Goal: Task Accomplishment & Management: Manage account settings

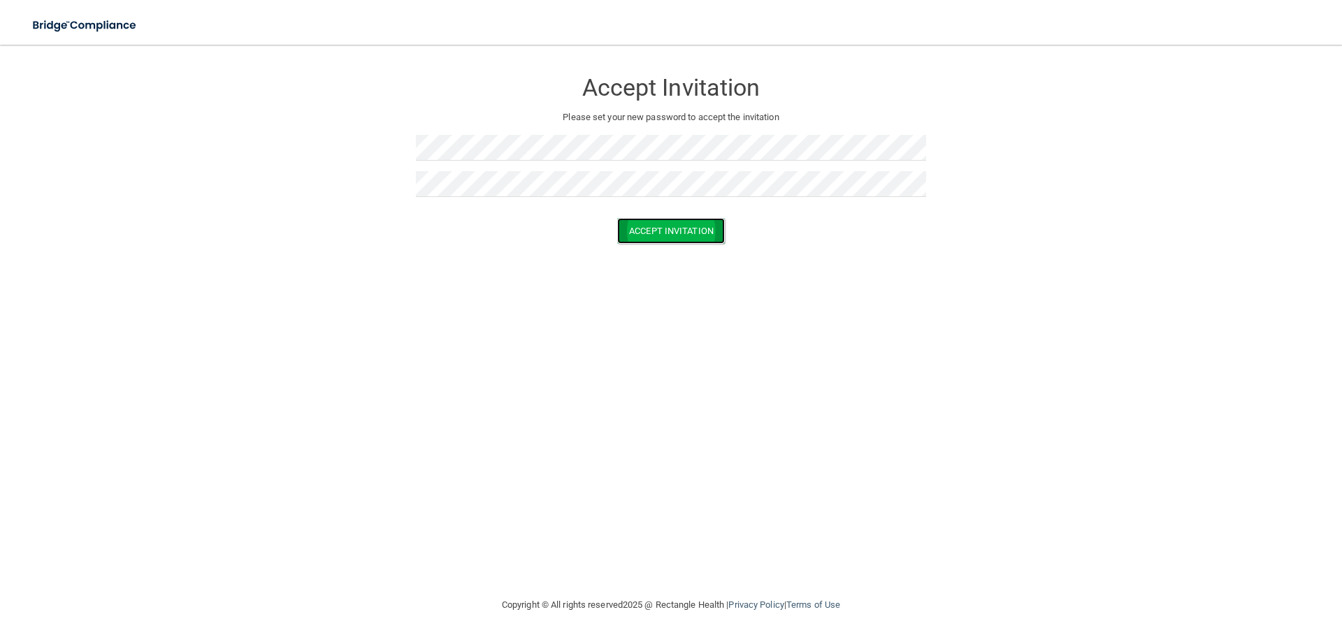
click at [622, 236] on button "Accept Invitation" at bounding box center [671, 231] width 108 height 26
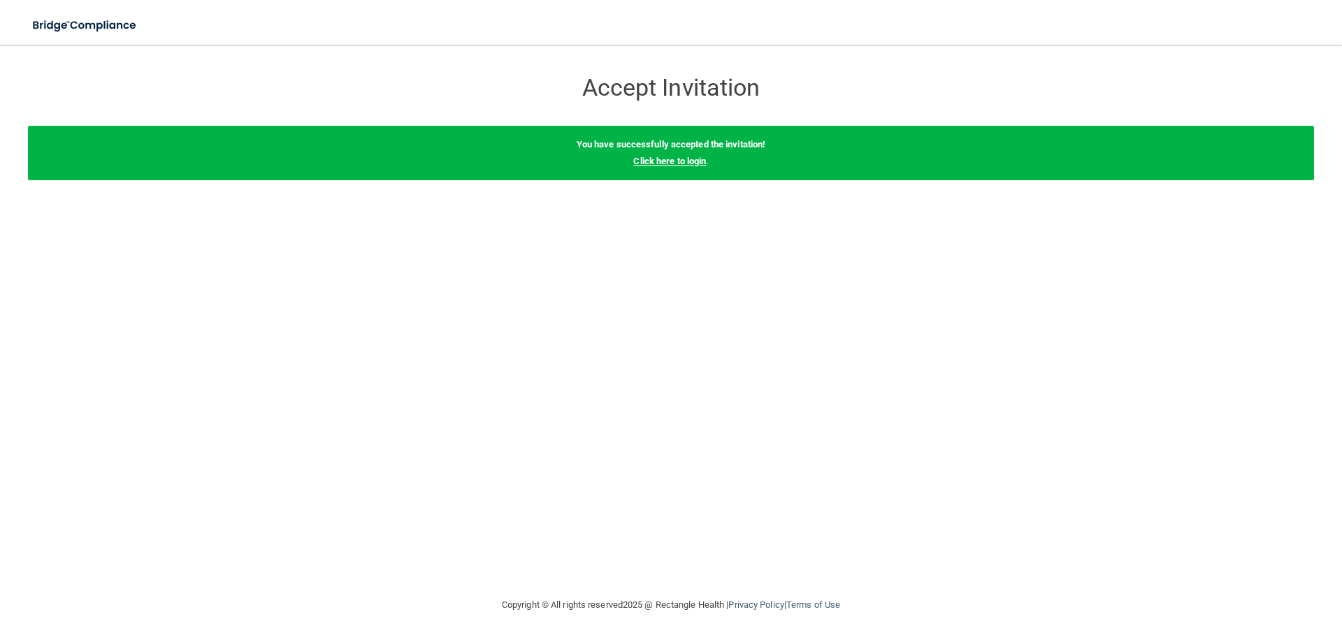
click at [683, 159] on link "Click here to login" at bounding box center [669, 161] width 73 height 10
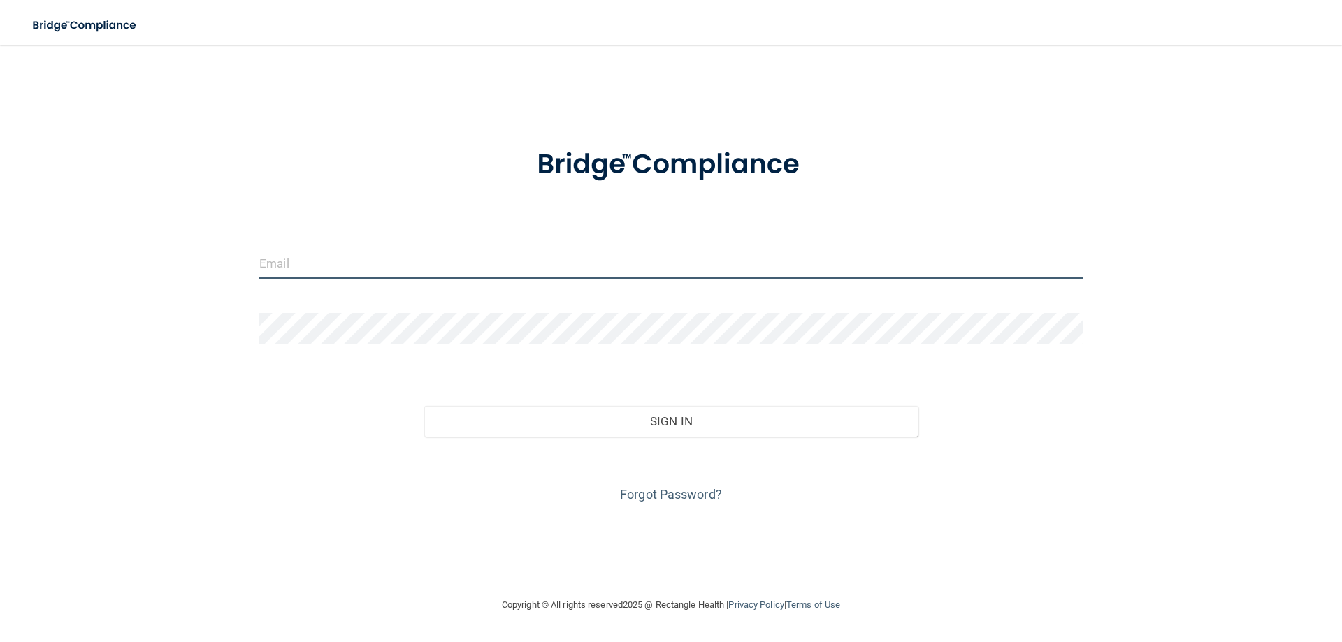
click at [325, 272] on input "email" at bounding box center [670, 262] width 823 height 31
type input "[EMAIL_ADDRESS][DOMAIN_NAME]"
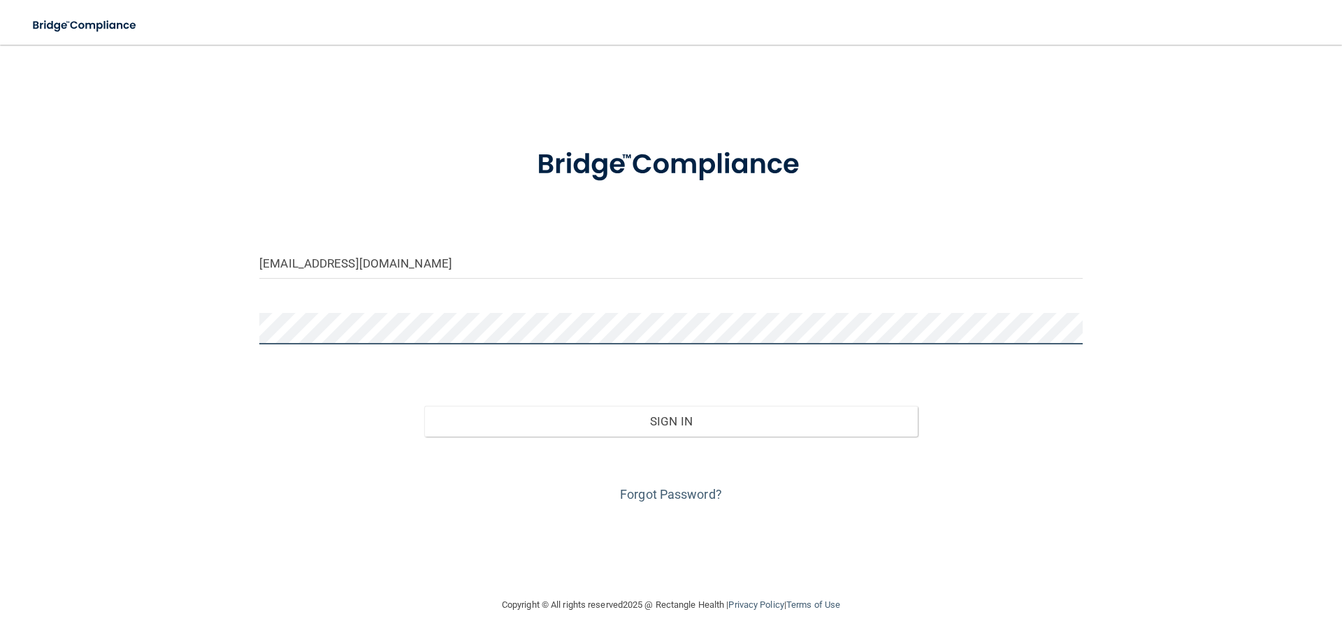
click at [424, 406] on button "Sign In" at bounding box center [671, 421] width 494 height 31
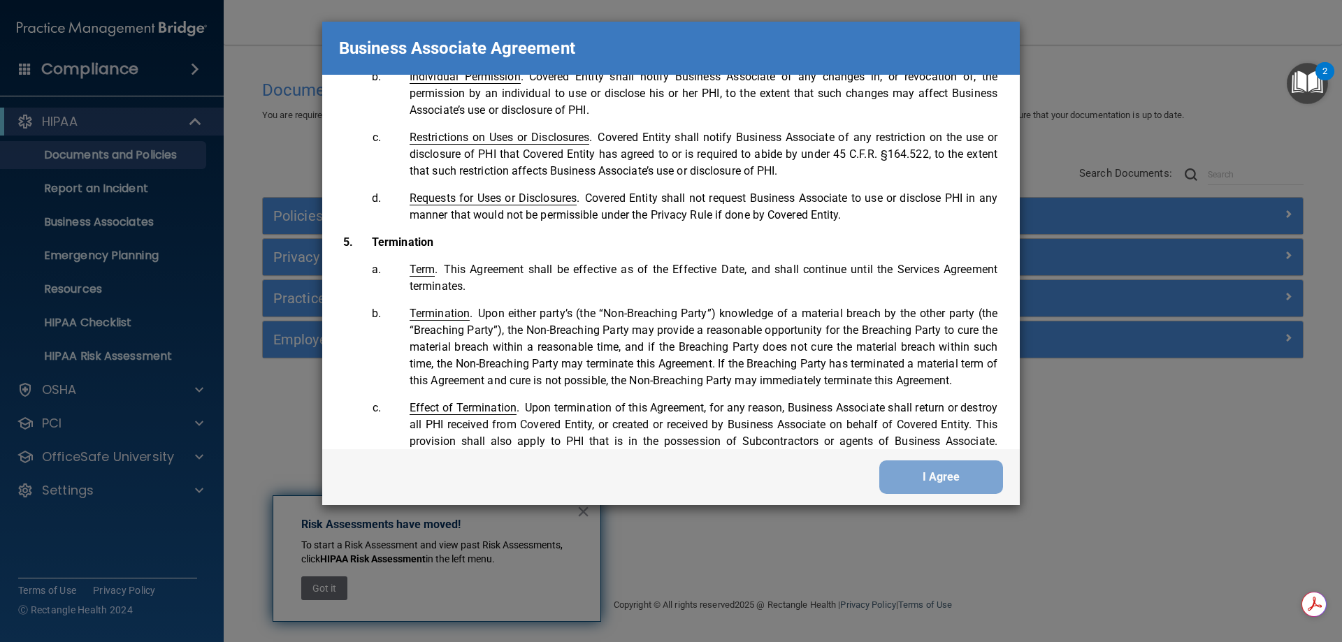
scroll to position [2850, 0]
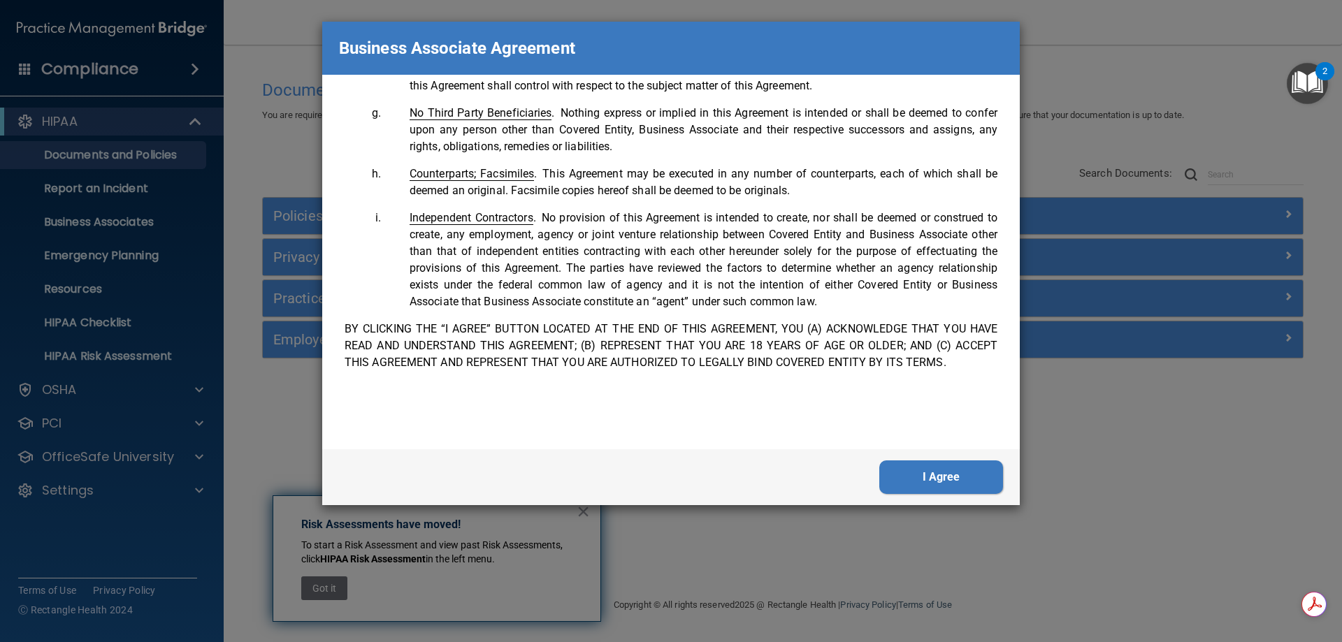
click at [948, 488] on button "I Agree" at bounding box center [941, 478] width 124 height 34
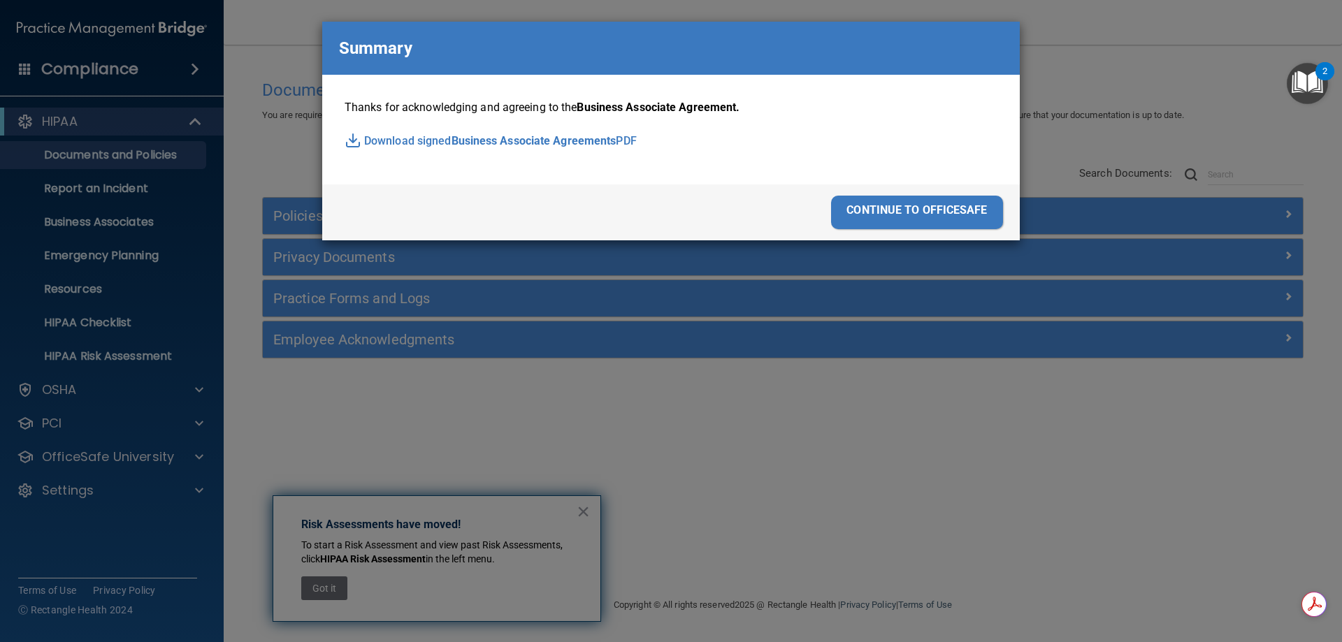
click at [975, 206] on div "continue to officesafe" at bounding box center [917, 213] width 172 height 34
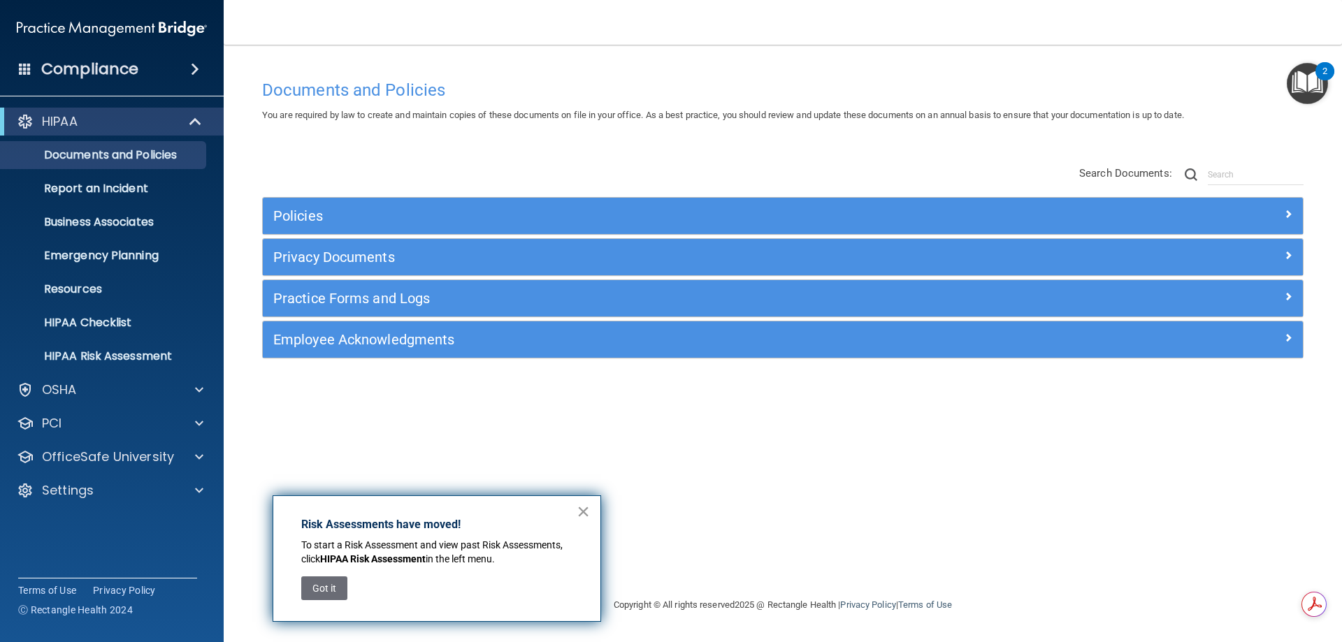
click at [584, 509] on button "×" at bounding box center [583, 511] width 13 height 22
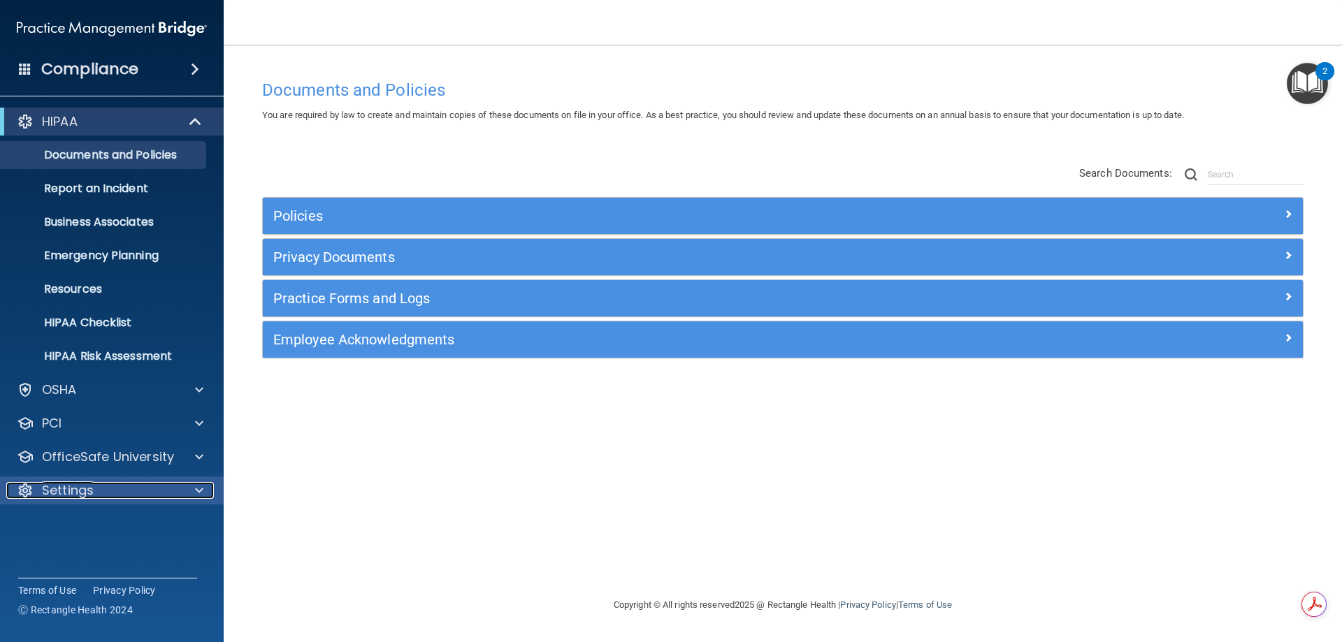
click at [62, 491] on p "Settings" at bounding box center [68, 490] width 52 height 17
click at [73, 526] on p "My Account" at bounding box center [104, 524] width 191 height 14
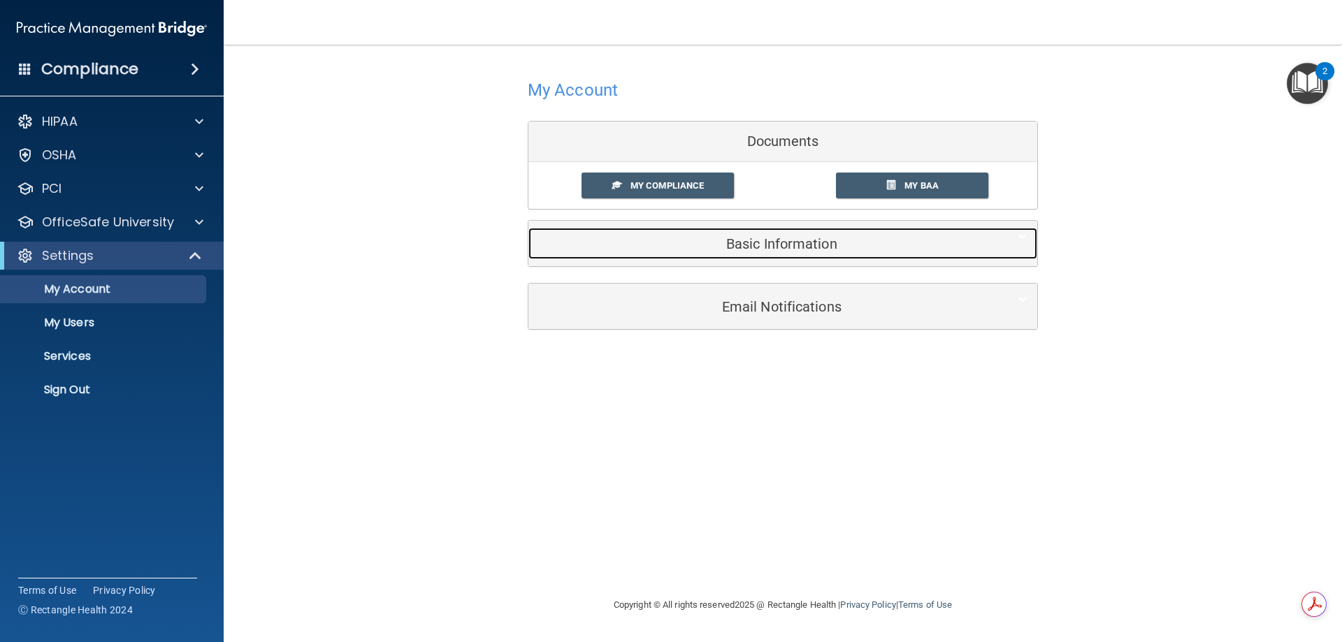
click at [790, 247] on h5 "Basic Information" at bounding box center [761, 243] width 445 height 15
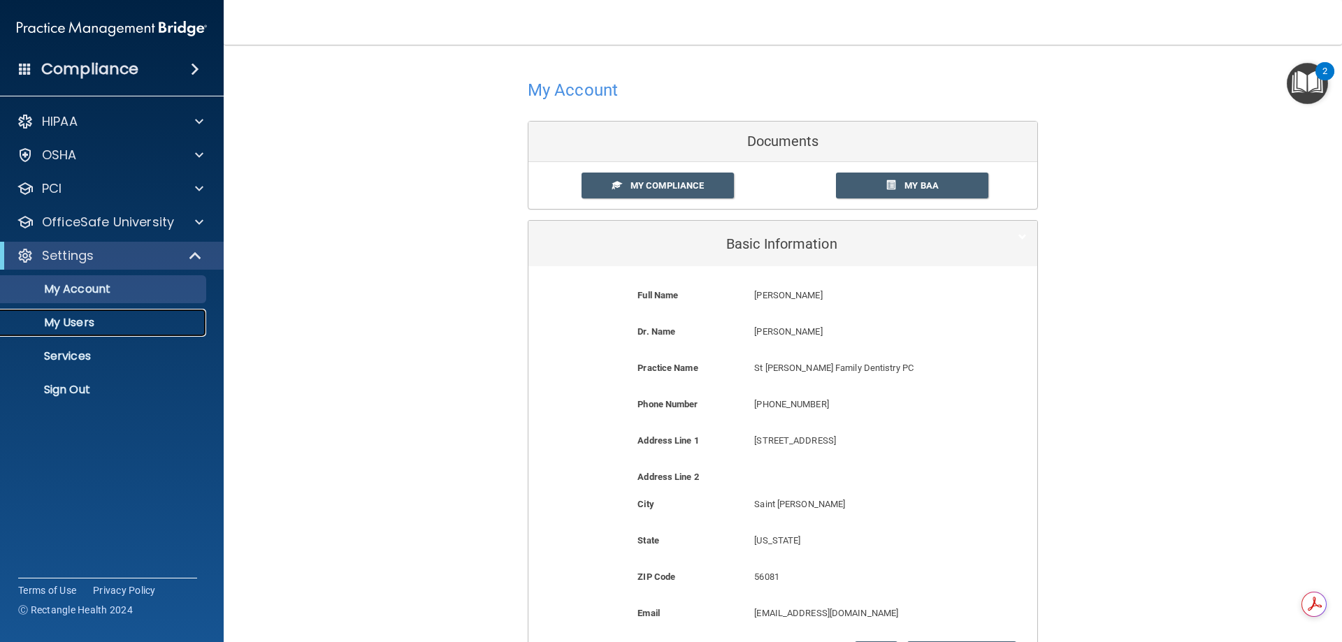
click at [50, 324] on p "My Users" at bounding box center [104, 323] width 191 height 14
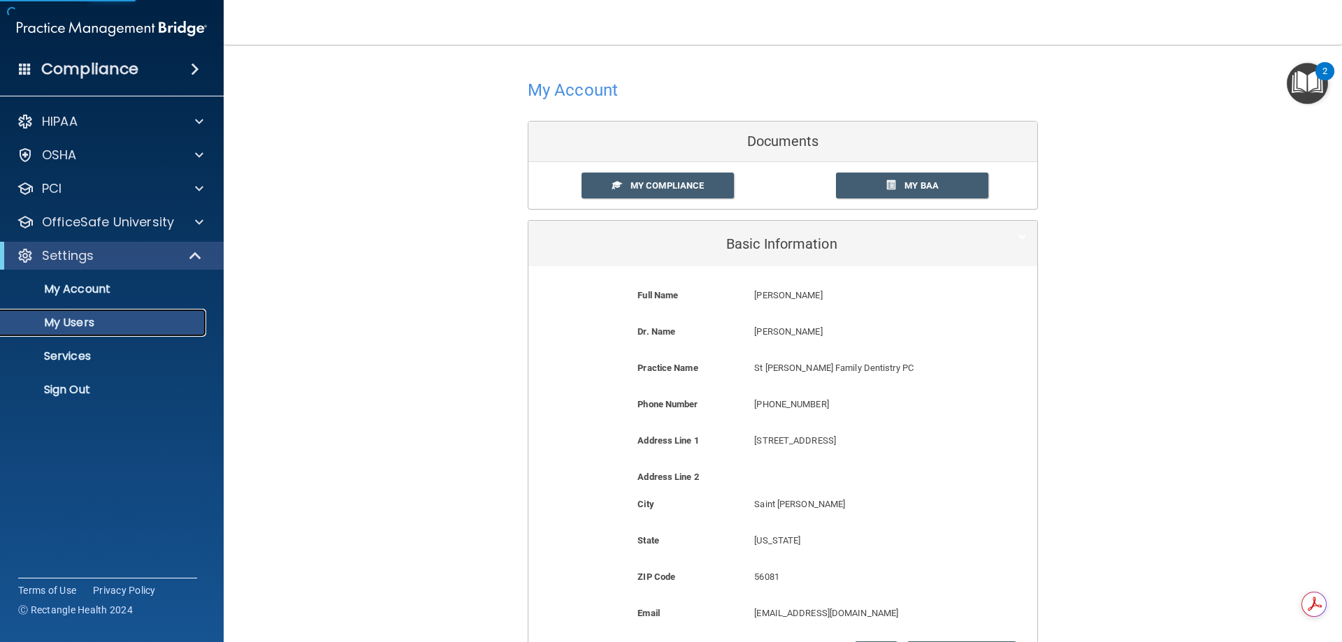
select select "20"
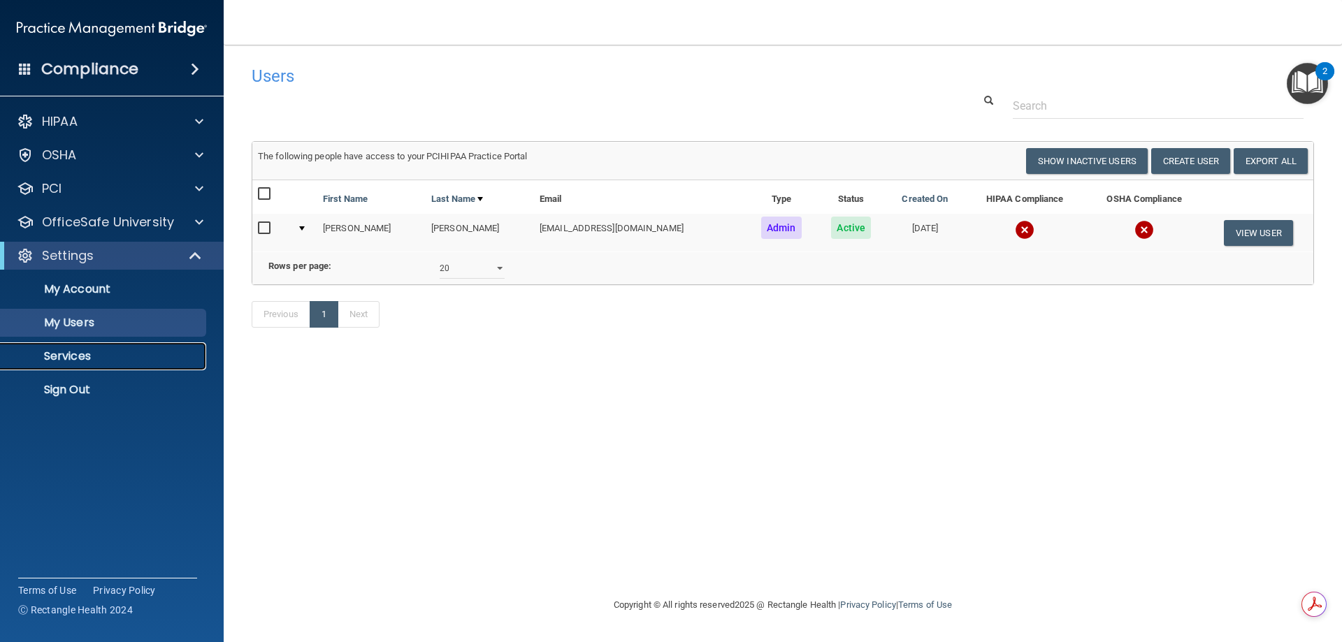
click at [71, 355] on p "Services" at bounding box center [104, 356] width 191 height 14
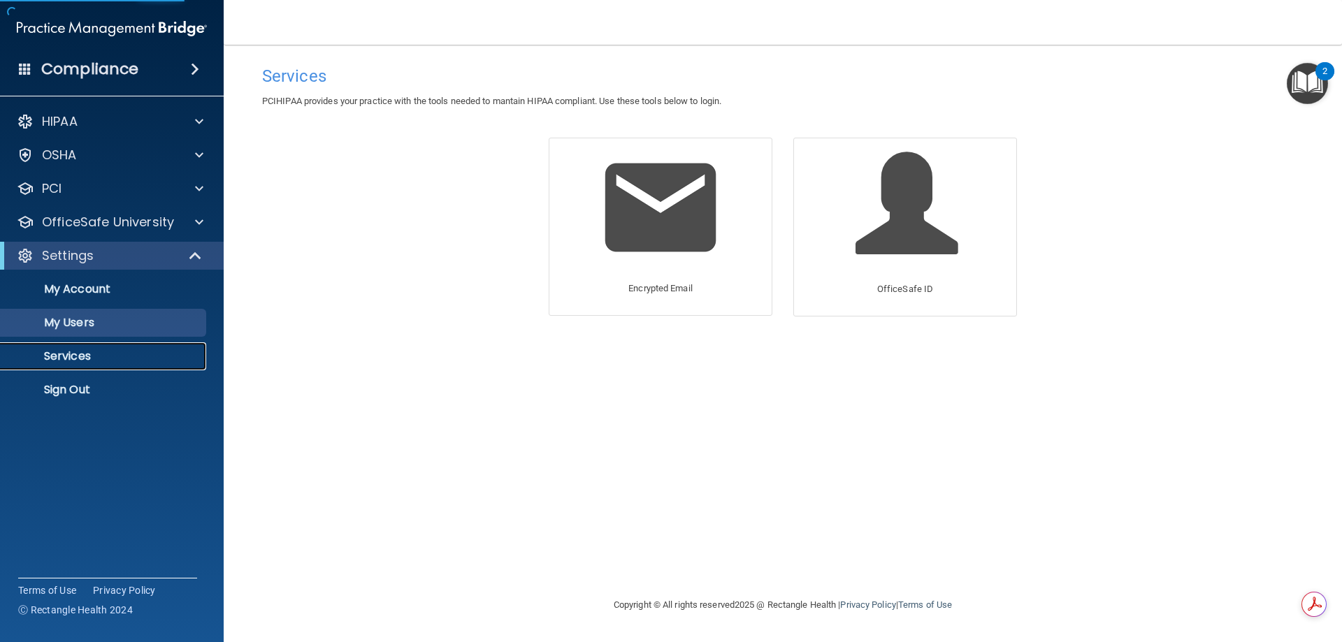
select select "20"
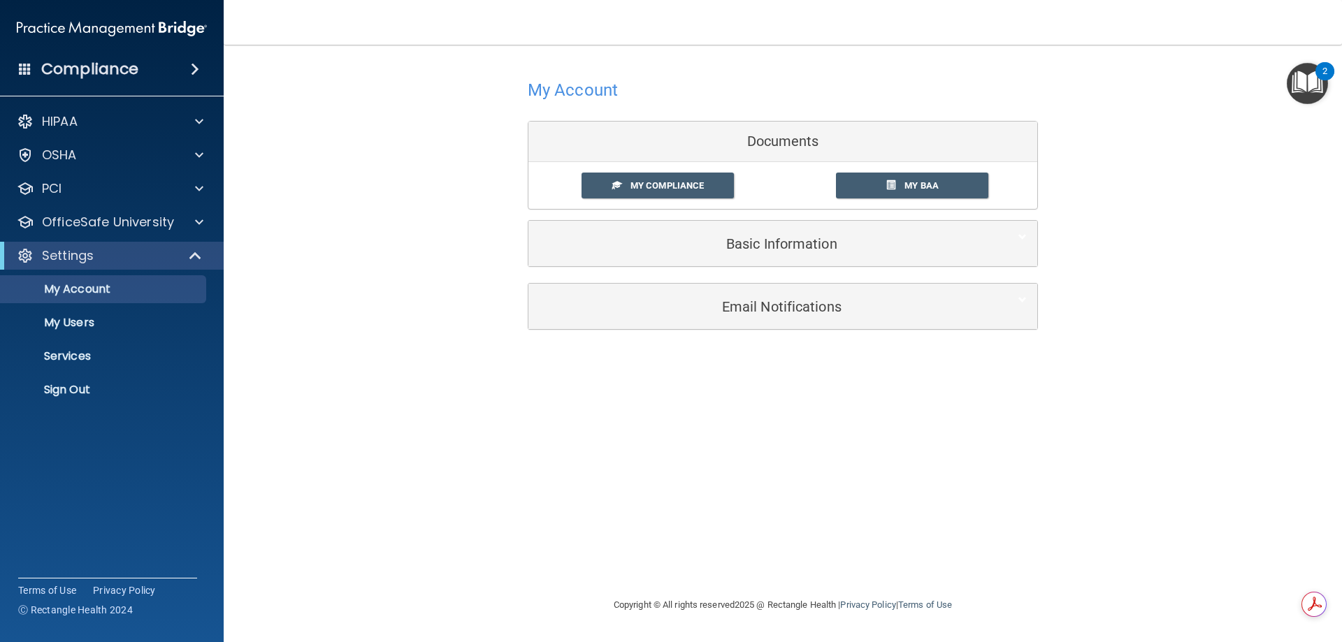
click at [440, 481] on div "My Account Documents My Compliance My Compliance My BAA Basic Information Full …" at bounding box center [783, 321] width 1062 height 524
click at [68, 320] on p "My Users" at bounding box center [104, 323] width 191 height 14
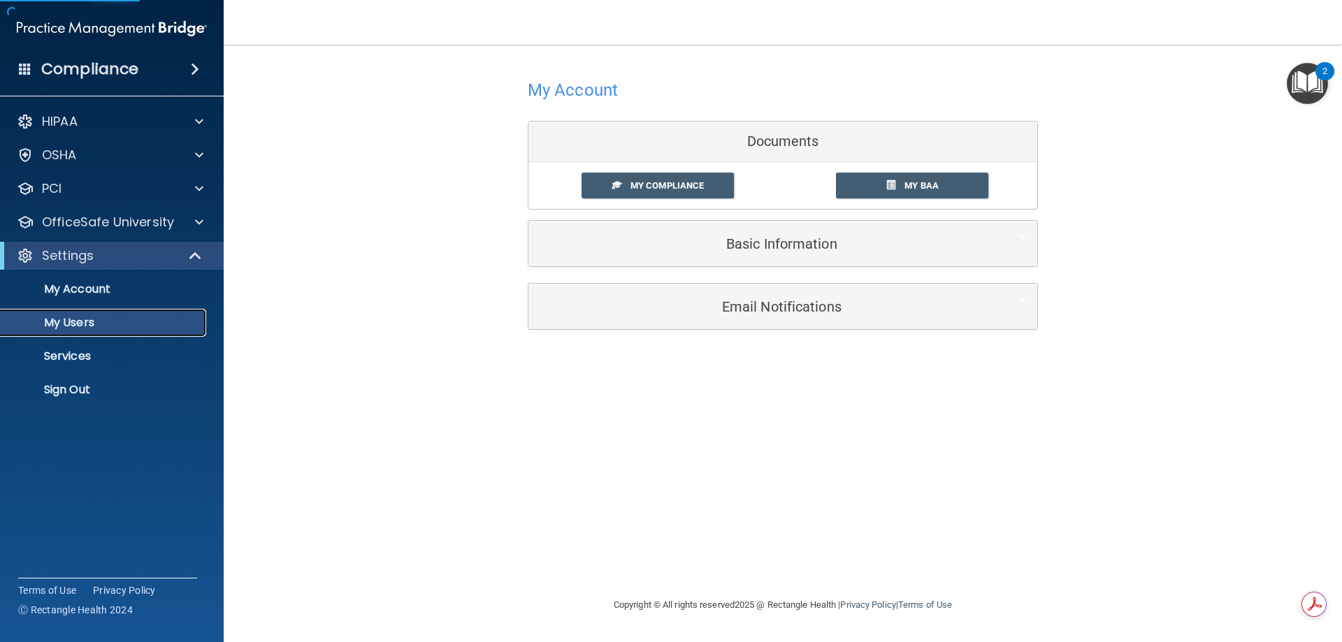
select select "20"
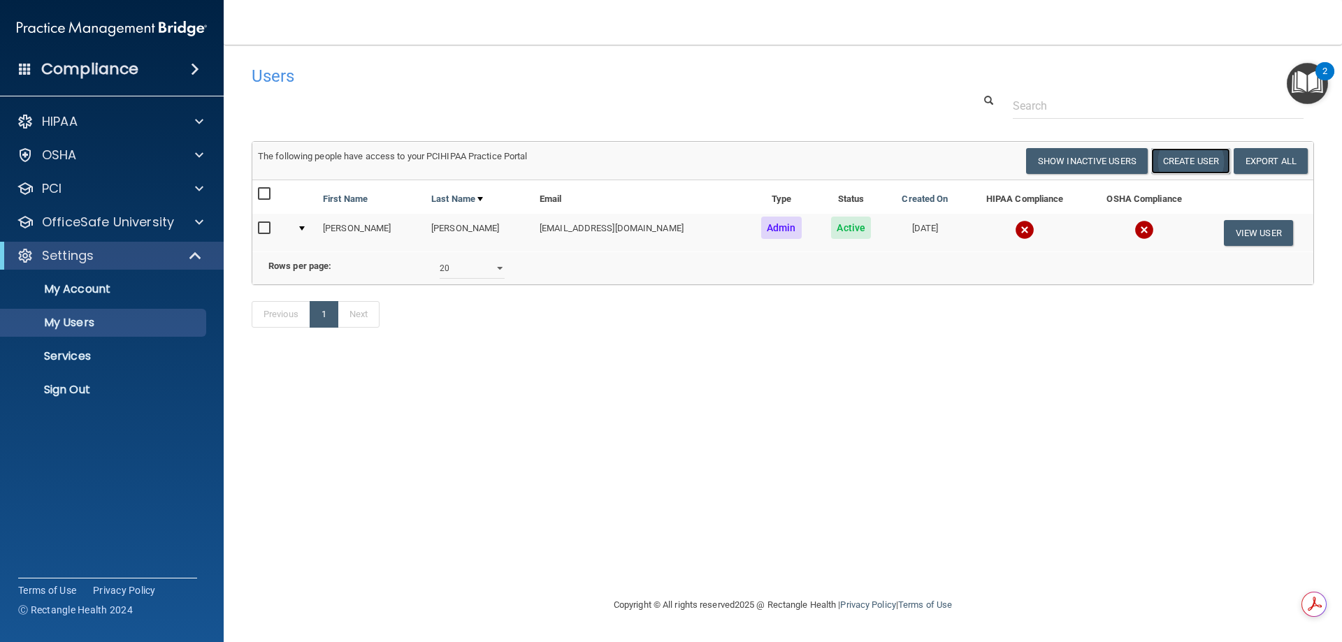
click at [1178, 159] on button "Create User" at bounding box center [1190, 161] width 79 height 26
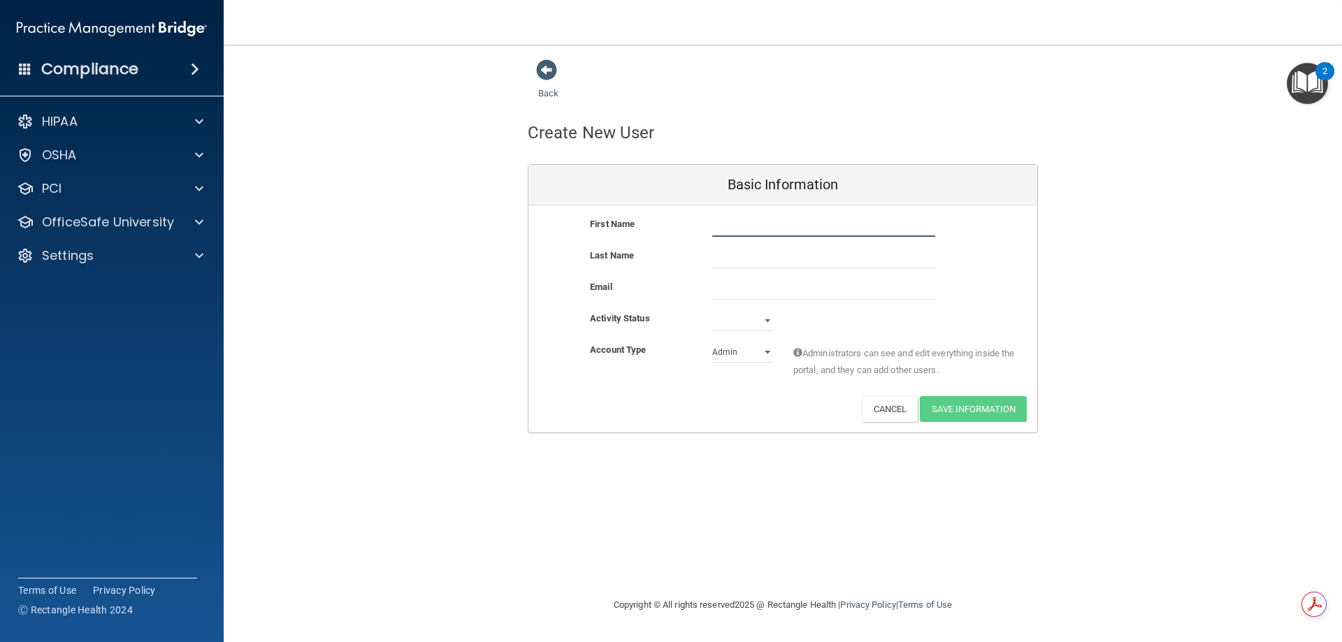
click at [728, 228] on input "text" at bounding box center [823, 226] width 223 height 21
type input "[PERSON_NAME]"
click at [746, 280] on input "email" at bounding box center [823, 289] width 223 height 21
type input "[EMAIL_ADDRESS][DOMAIN_NAME]"
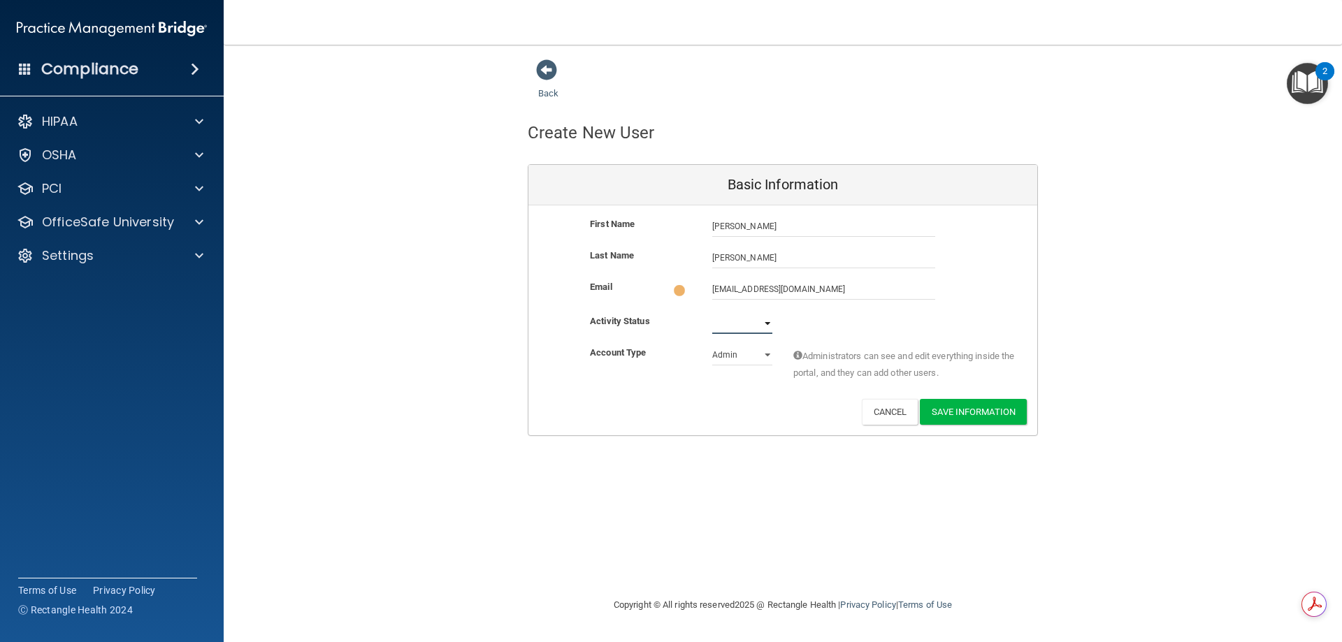
click at [765, 322] on select "Active Inactive" at bounding box center [742, 323] width 60 height 21
select select "active"
click at [712, 310] on select "Active Inactive" at bounding box center [742, 320] width 60 height 21
click at [742, 353] on select "Admin Member" at bounding box center [742, 352] width 60 height 21
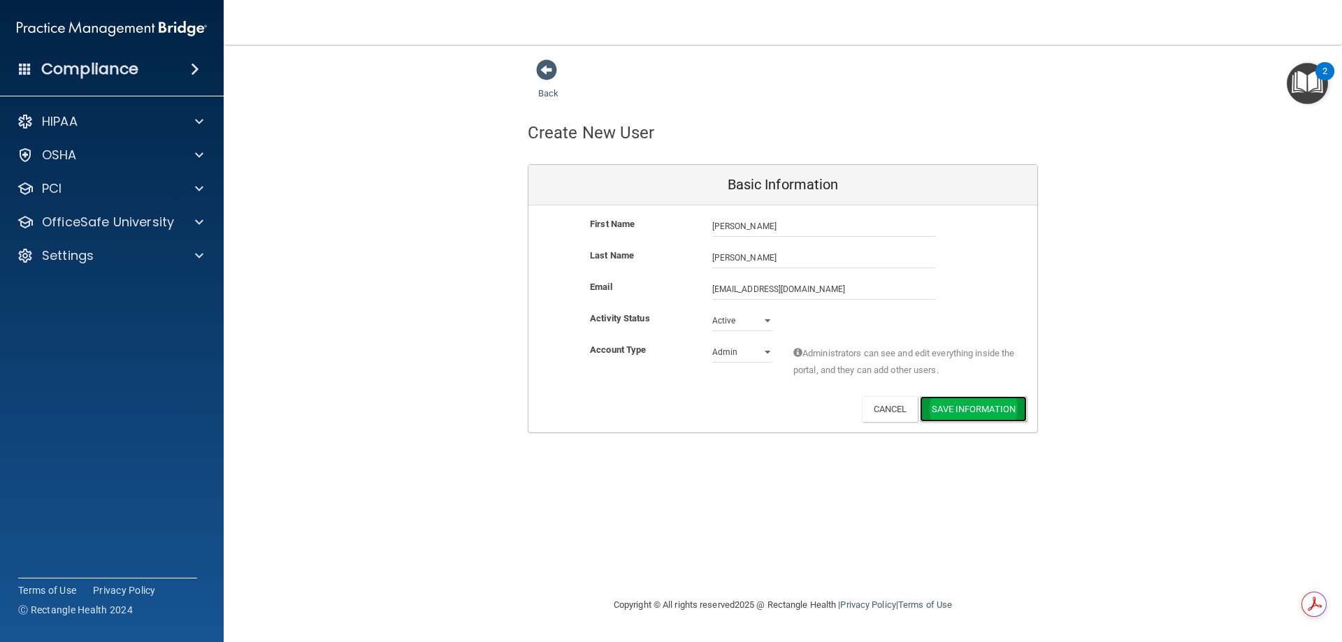
click at [980, 409] on button "Save Information" at bounding box center [973, 409] width 107 height 26
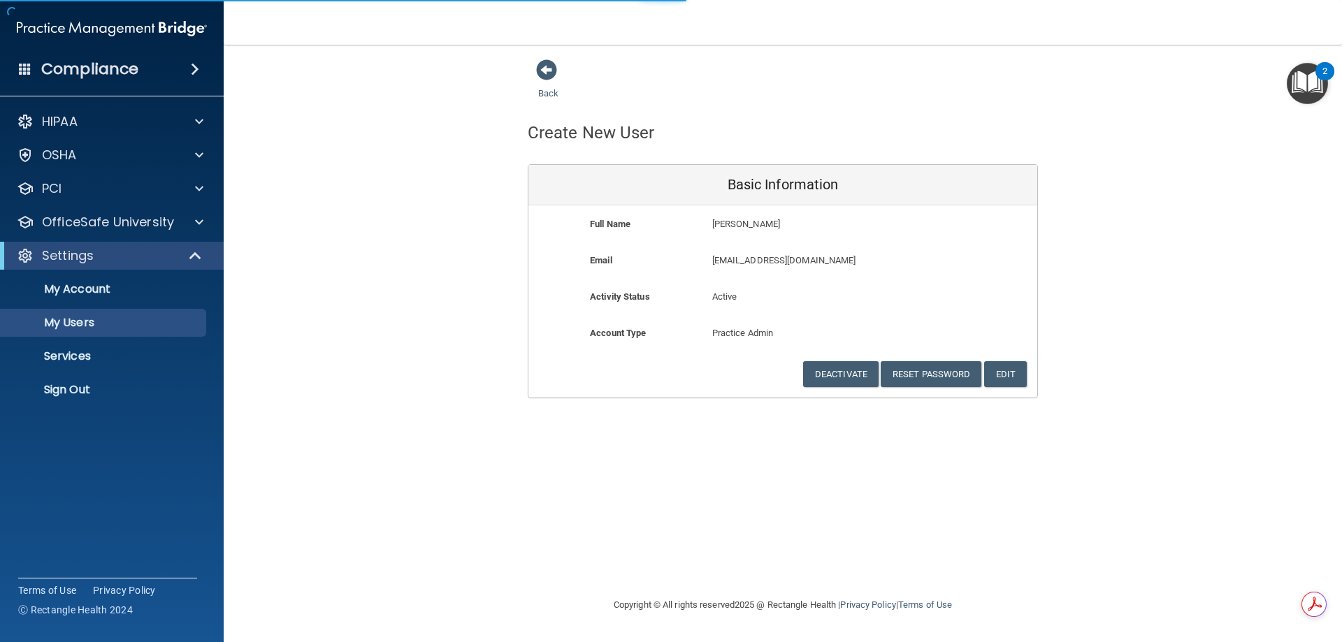
select select "20"
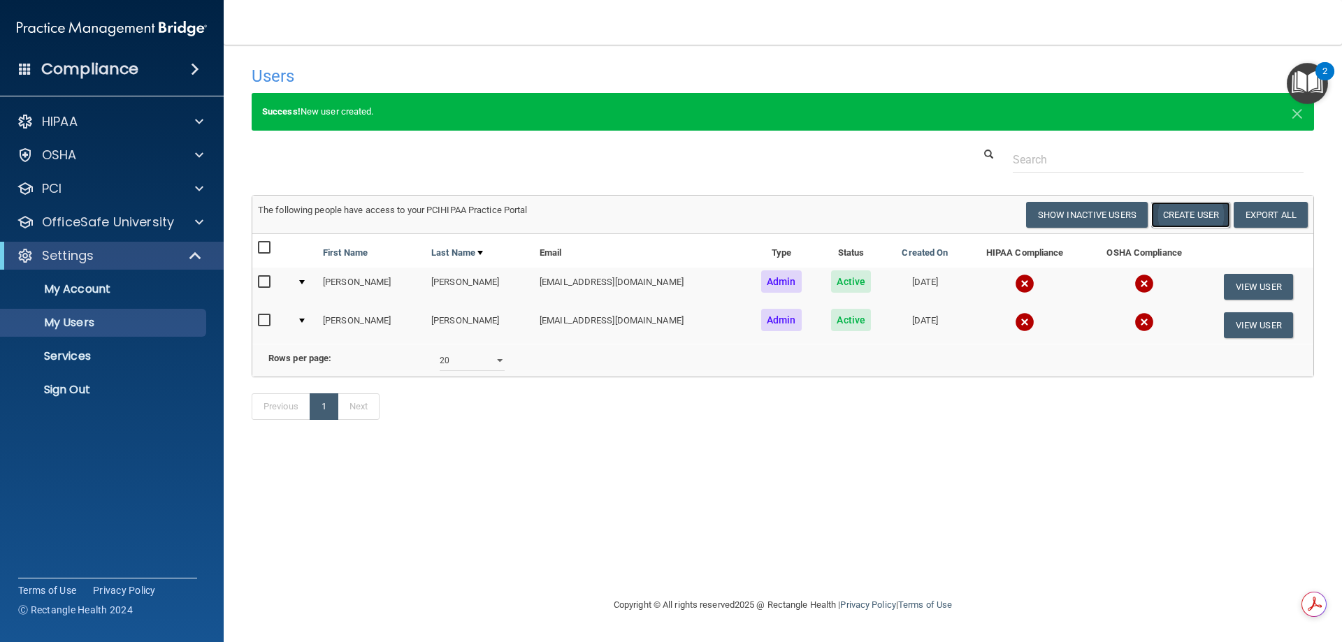
click at [1198, 219] on button "Create User" at bounding box center [1190, 215] width 79 height 26
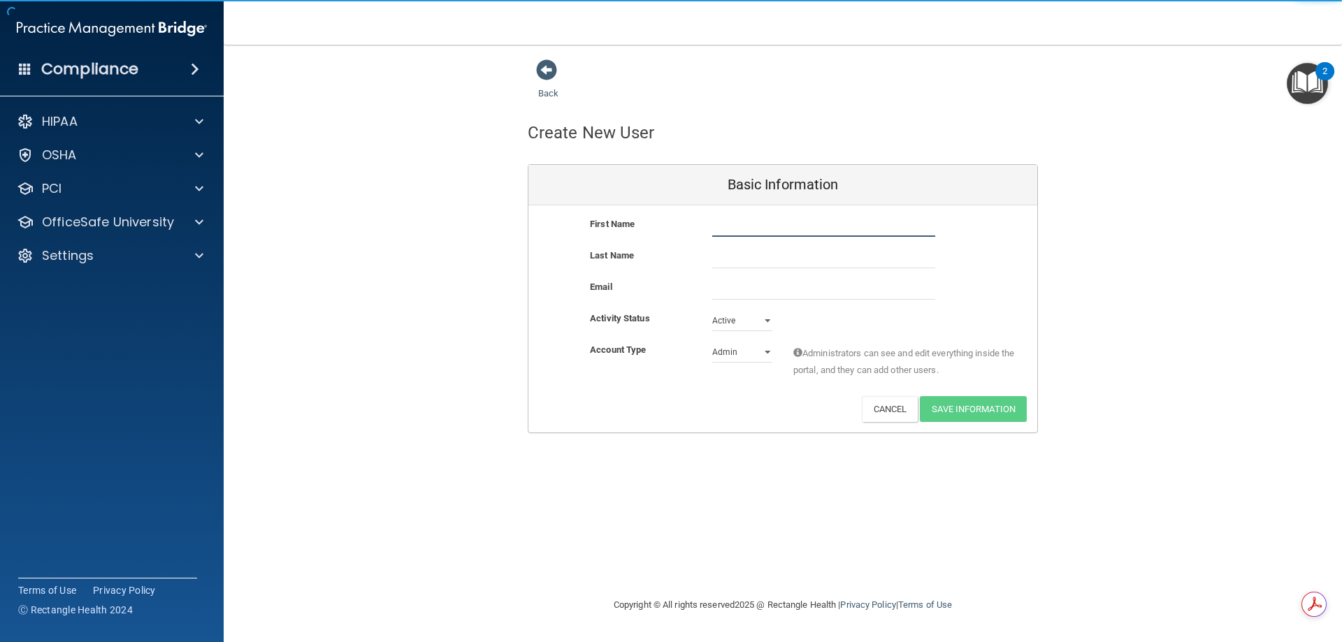
click at [719, 223] on input "text" at bounding box center [823, 226] width 223 height 21
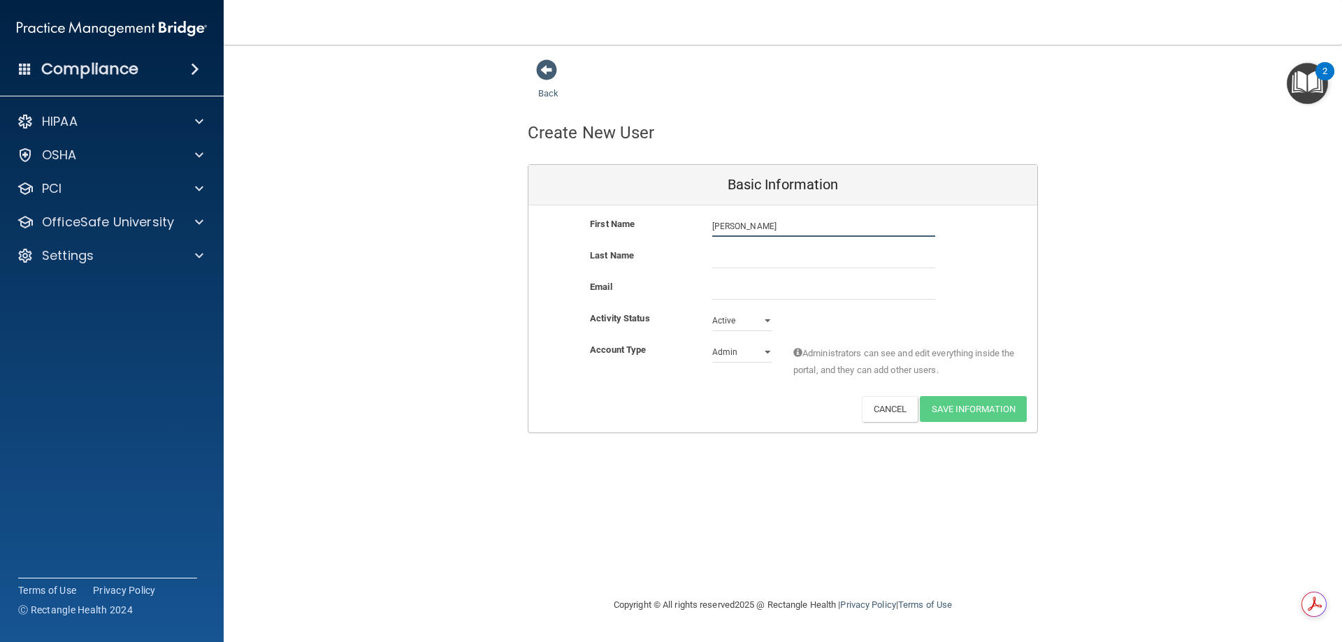
type input "[PERSON_NAME]"
click at [743, 298] on input "email" at bounding box center [823, 289] width 223 height 21
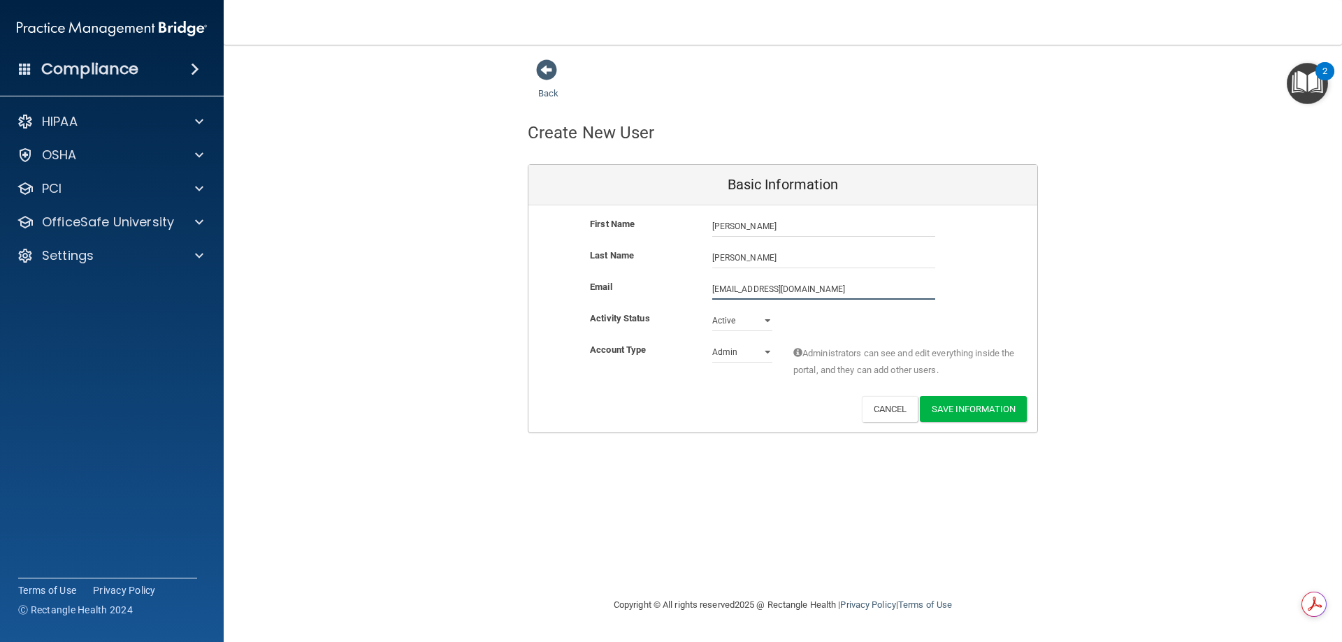
type input "[EMAIL_ADDRESS][DOMAIN_NAME]"
click at [740, 321] on select "Active Inactive" at bounding box center [742, 323] width 60 height 21
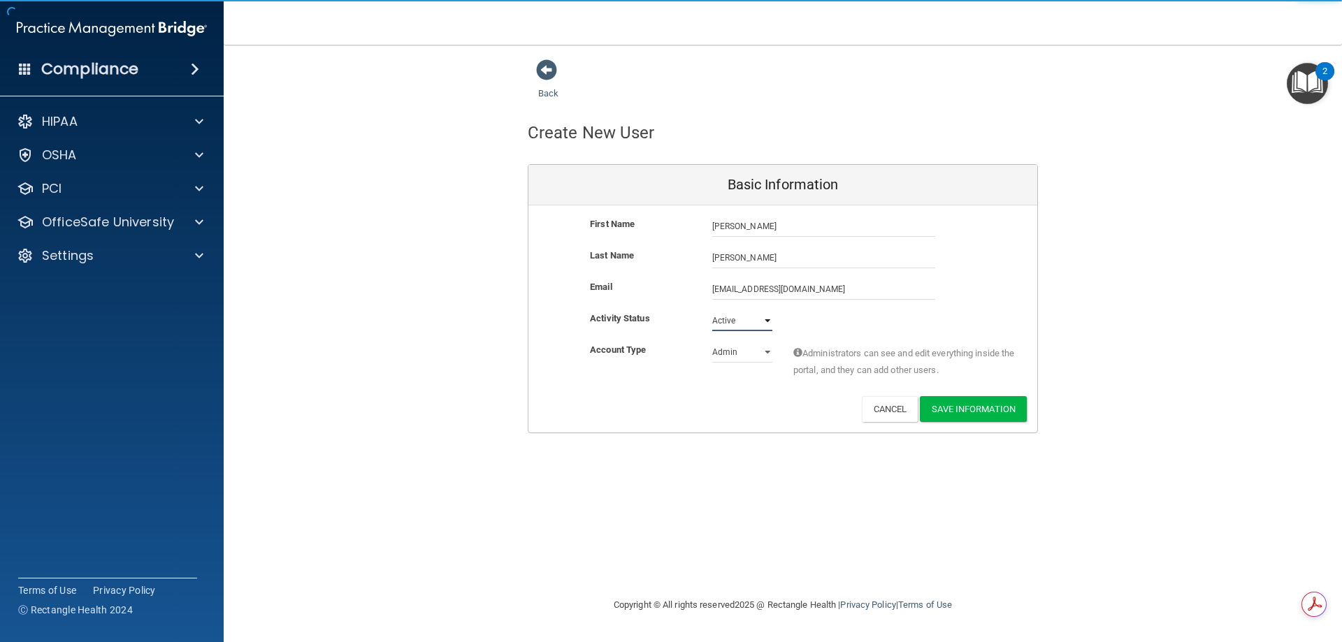
click at [712, 310] on select "Active Inactive" at bounding box center [742, 320] width 60 height 21
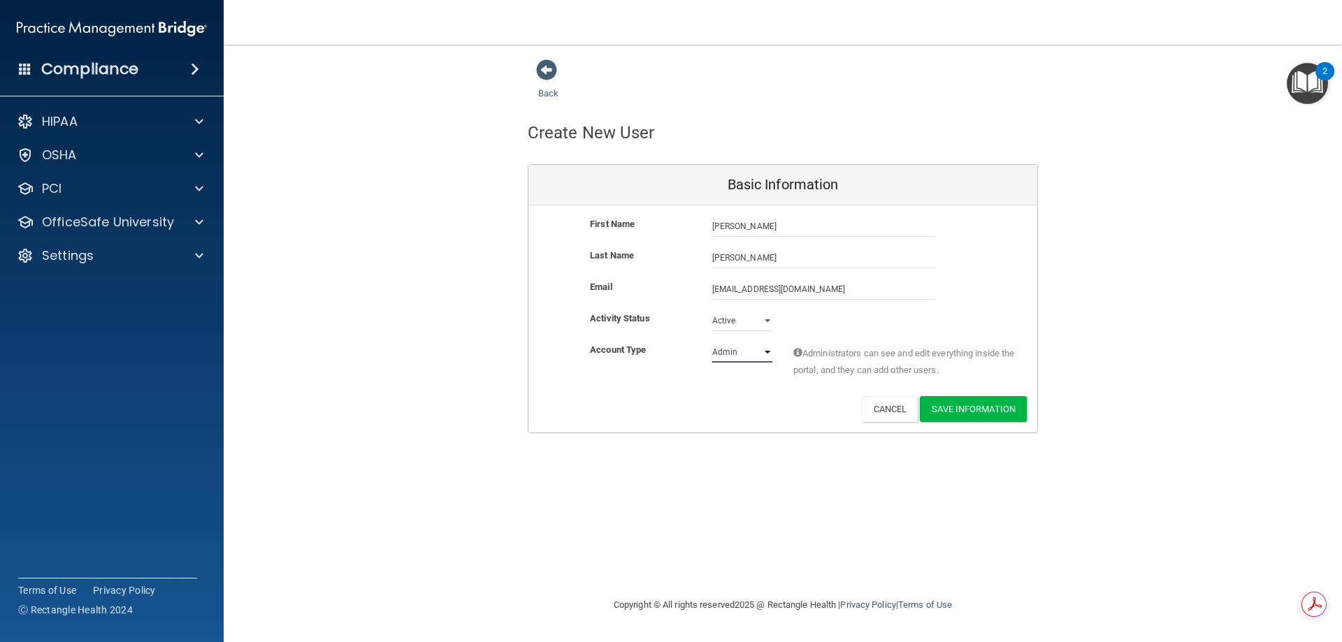
click at [739, 348] on select "Admin Member" at bounding box center [742, 352] width 60 height 21
select select "practice_member"
click at [712, 342] on select "Admin Member" at bounding box center [742, 352] width 60 height 21
click at [972, 400] on button "Save Information" at bounding box center [973, 409] width 107 height 26
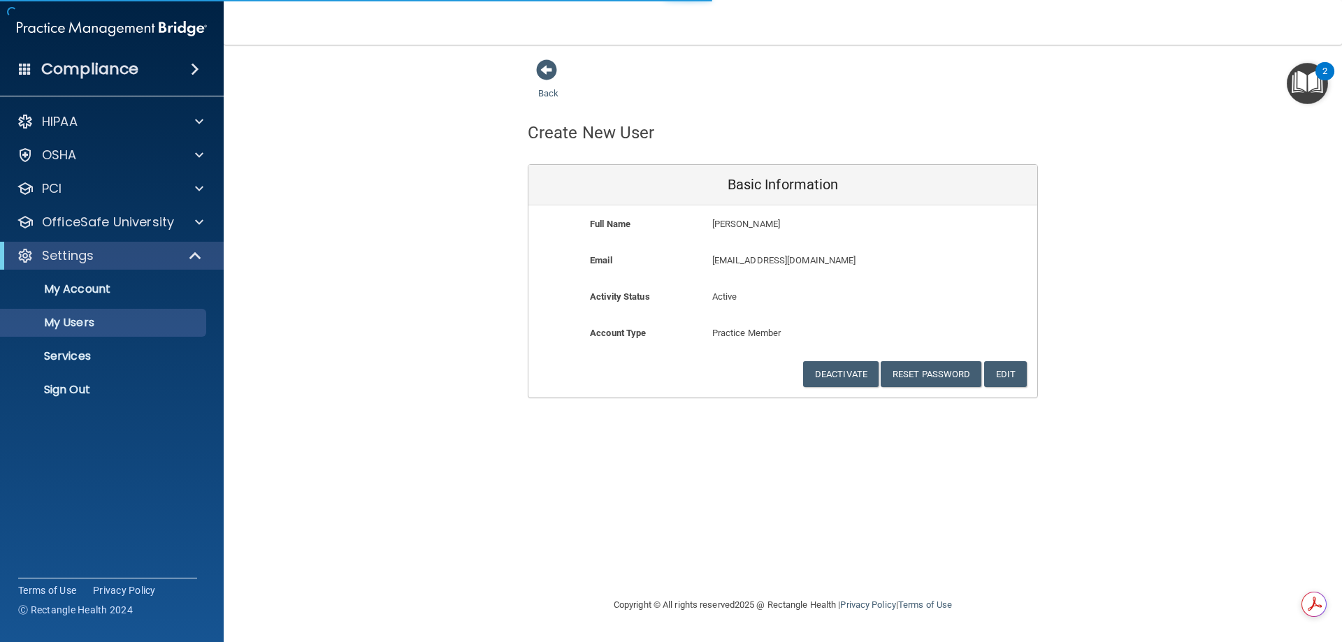
select select "20"
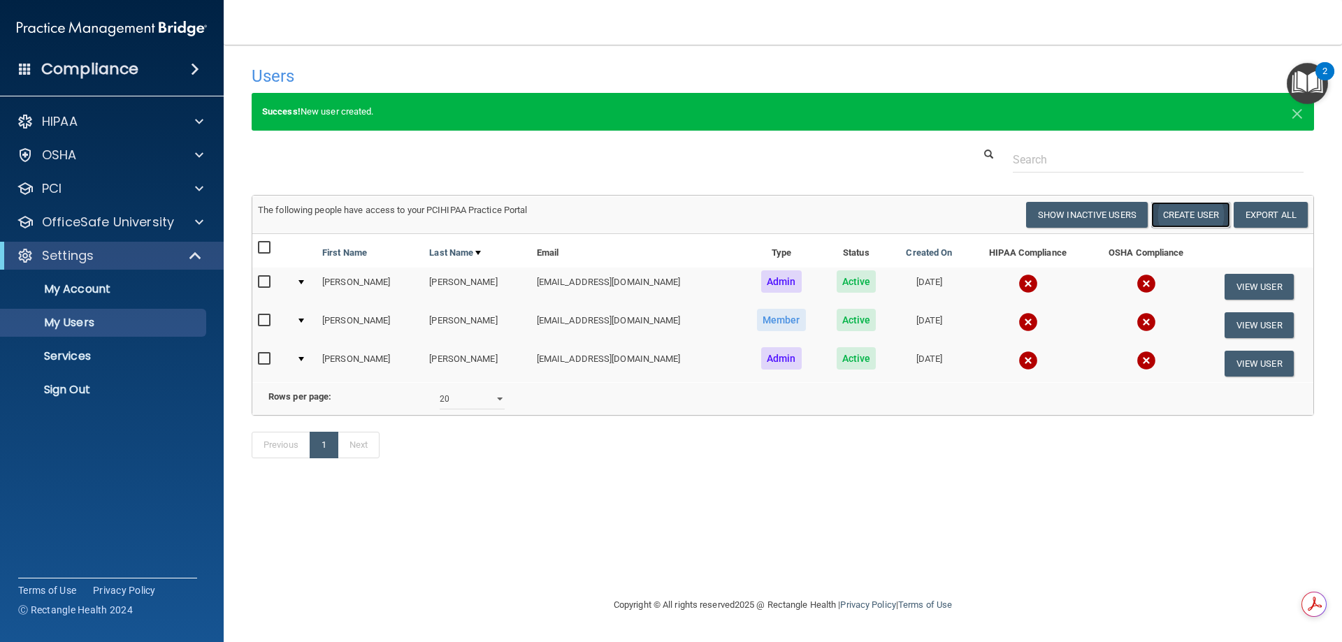
click at [1199, 211] on button "Create User" at bounding box center [1190, 215] width 79 height 26
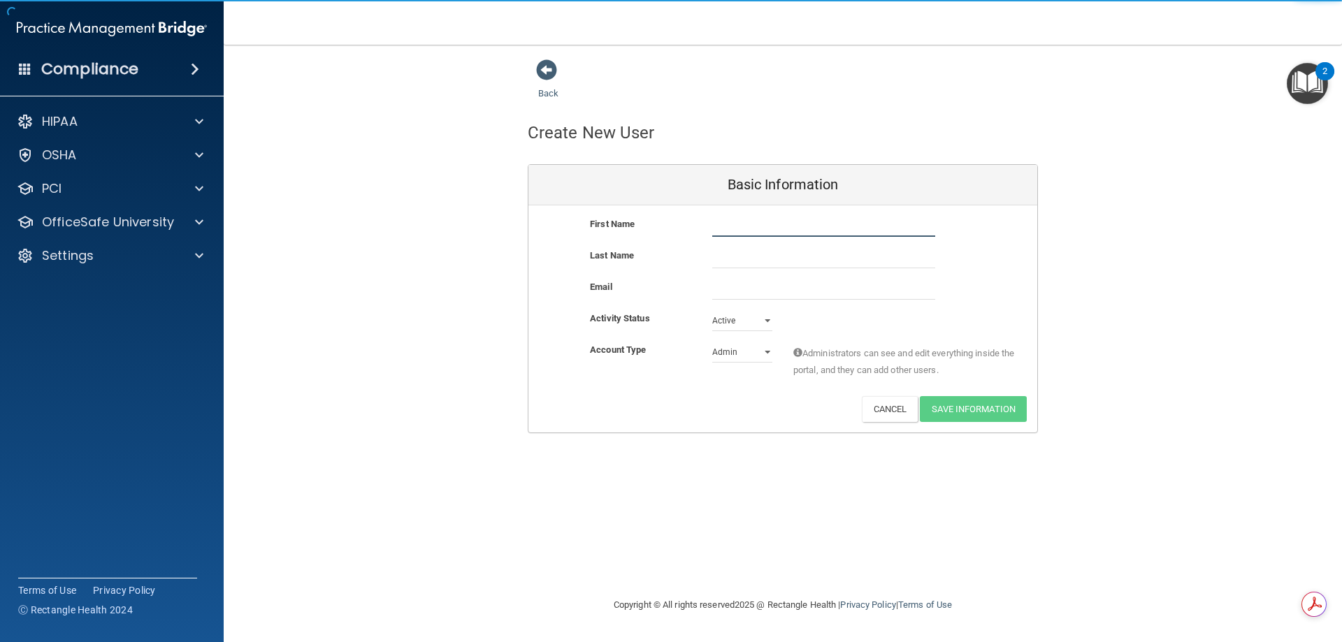
click at [718, 229] on input "text" at bounding box center [823, 226] width 223 height 21
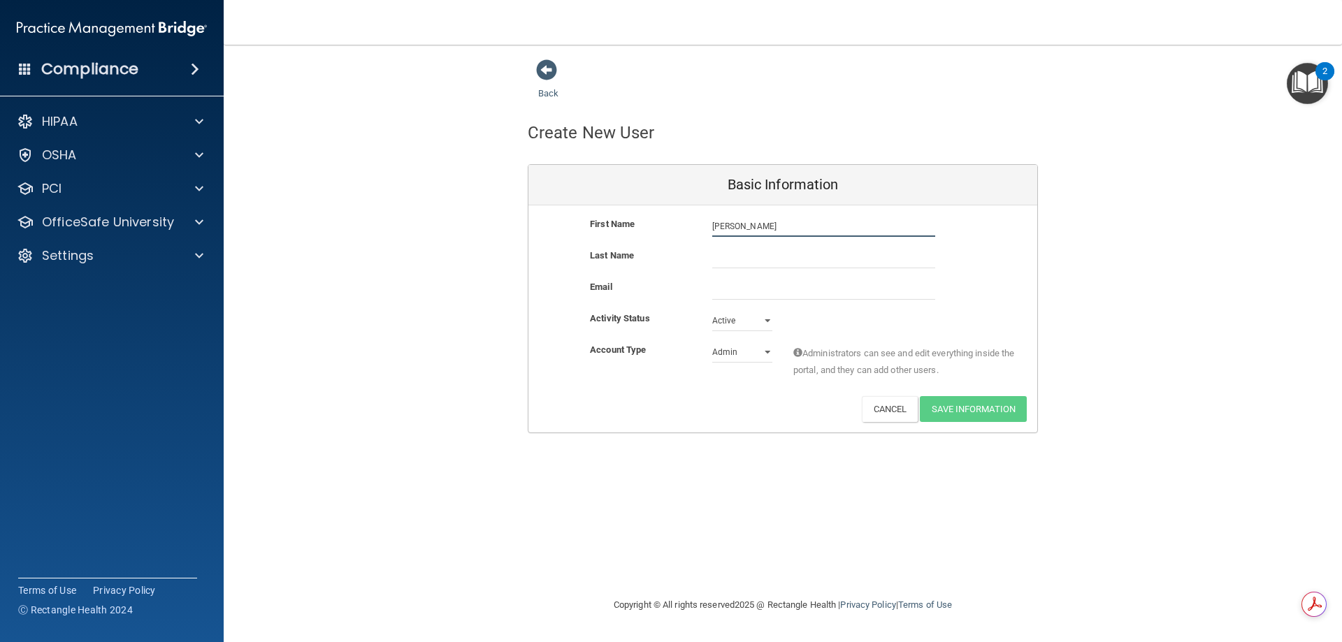
type input "[PERSON_NAME]"
click at [714, 263] on input "text" at bounding box center [823, 257] width 223 height 21
type input "[PERSON_NAME]"
click at [59, 541] on div "Compliance HIPAA Documents and Policies Report an Incident Business Associates …" at bounding box center [112, 321] width 224 height 642
click at [881, 407] on button "Cancel" at bounding box center [890, 409] width 57 height 26
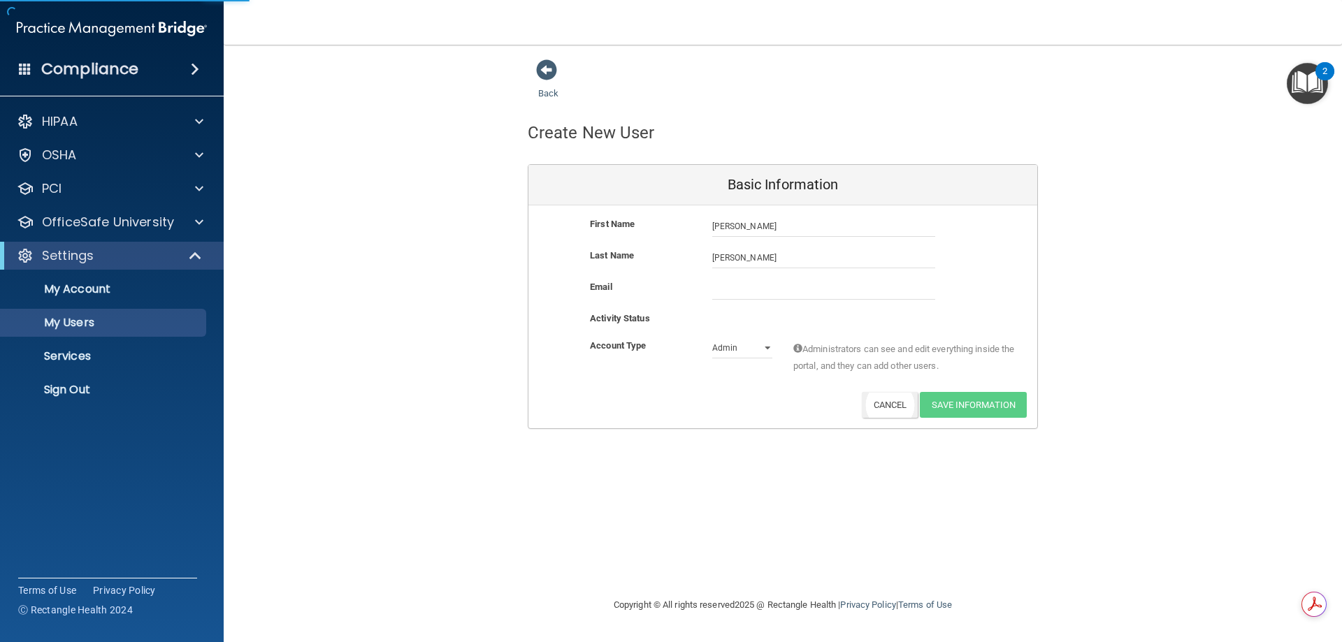
select select "20"
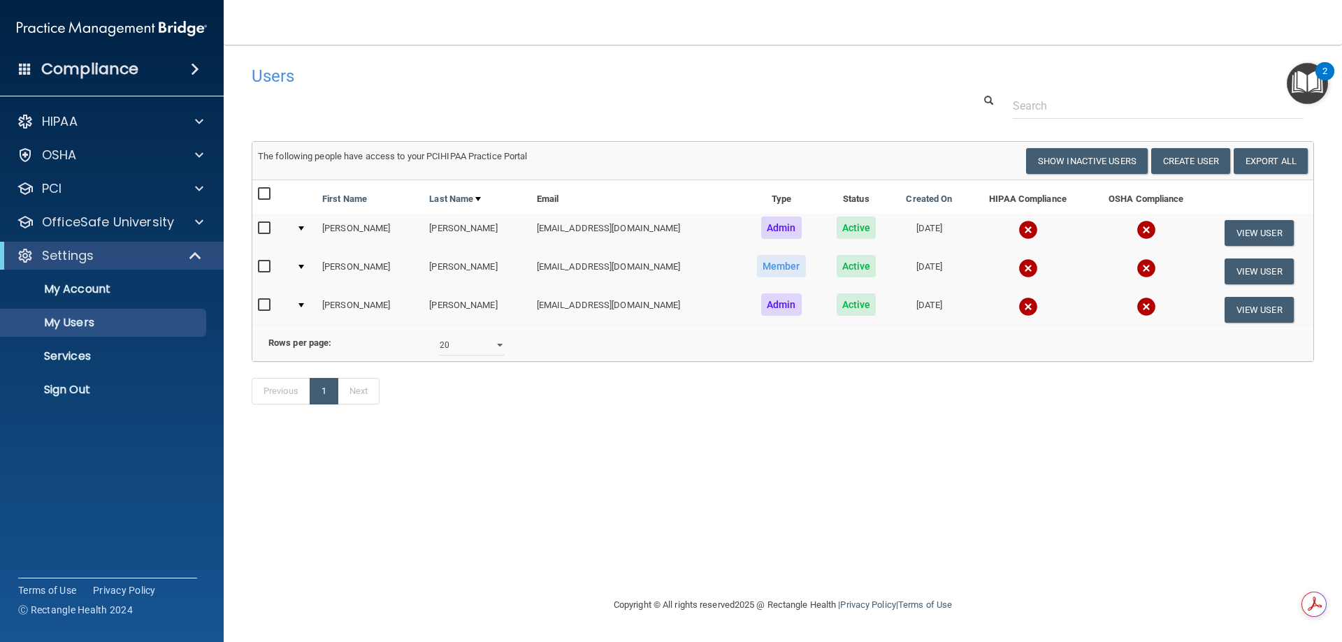
click at [1018, 230] on img at bounding box center [1028, 230] width 20 height 20
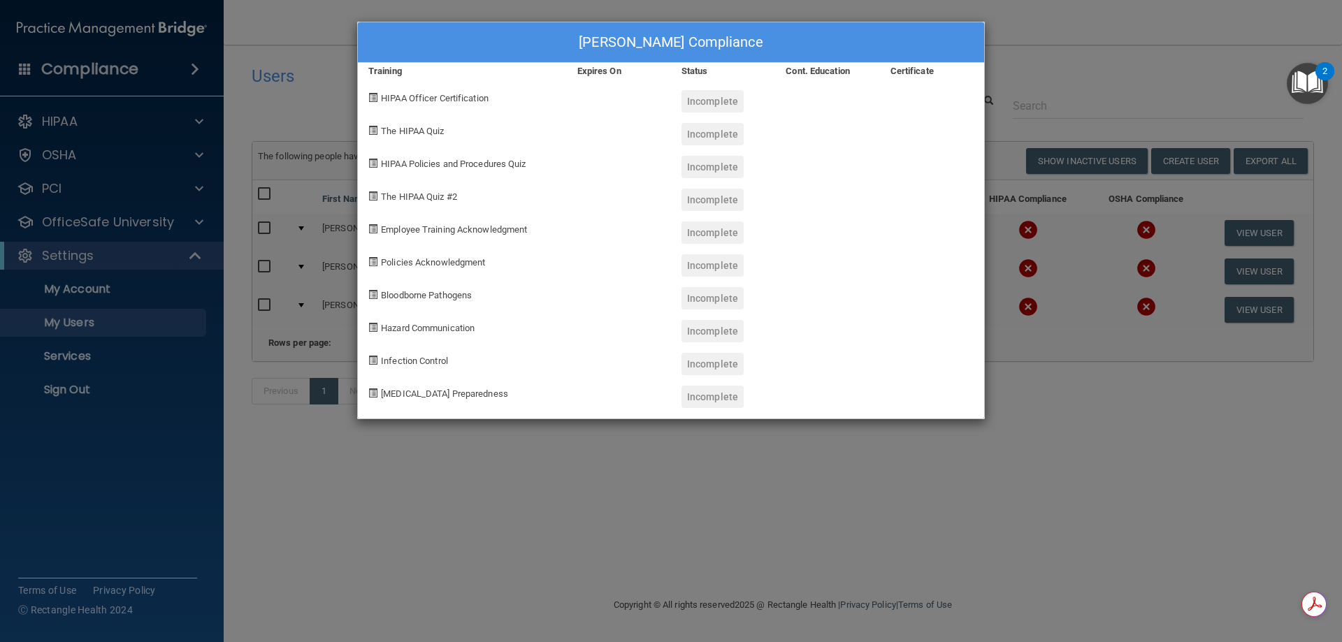
click at [1083, 24] on div "[PERSON_NAME] Compliance Training Expires On Status Cont. Education Certificate…" at bounding box center [671, 321] width 1342 height 642
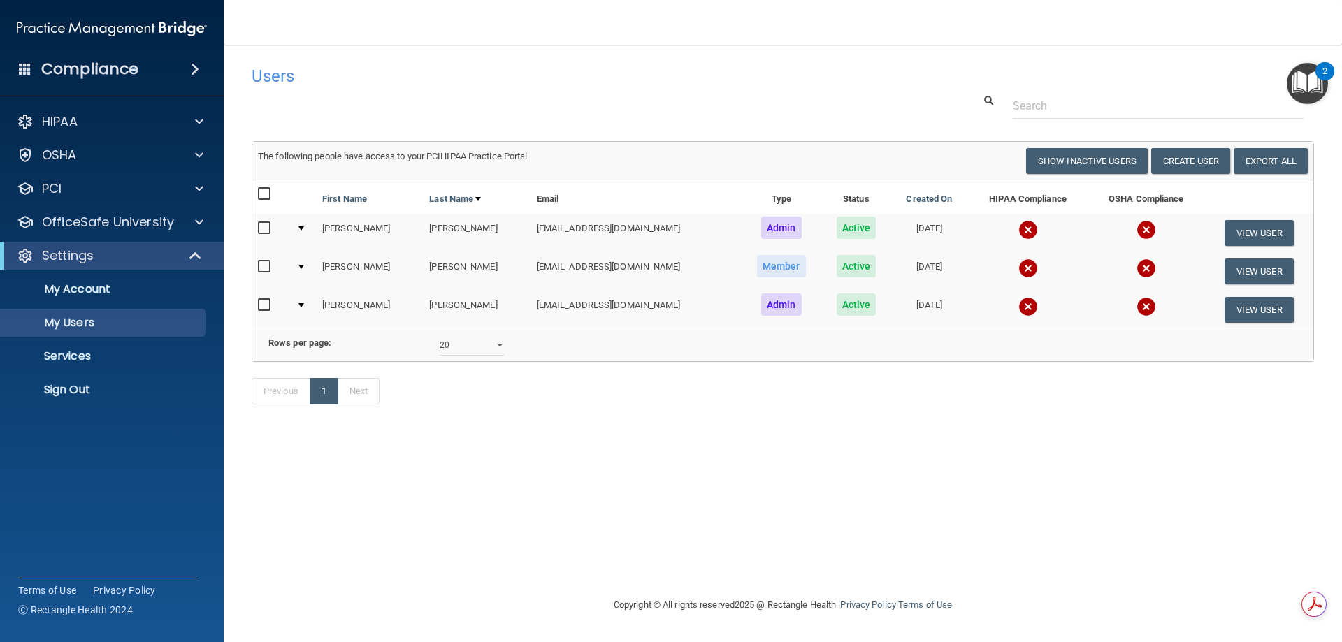
click at [1136, 231] on img at bounding box center [1146, 230] width 20 height 20
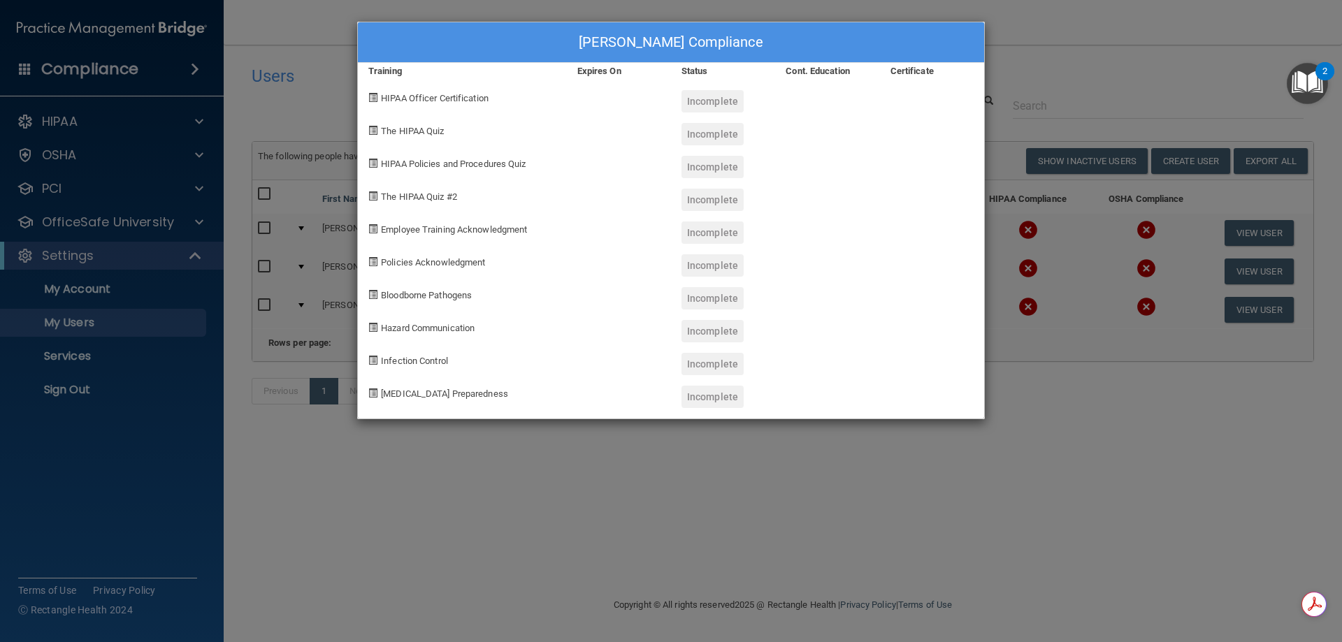
click at [1027, 21] on div "[PERSON_NAME] Compliance Training Expires On Status Cont. Education Certificate…" at bounding box center [671, 321] width 1342 height 642
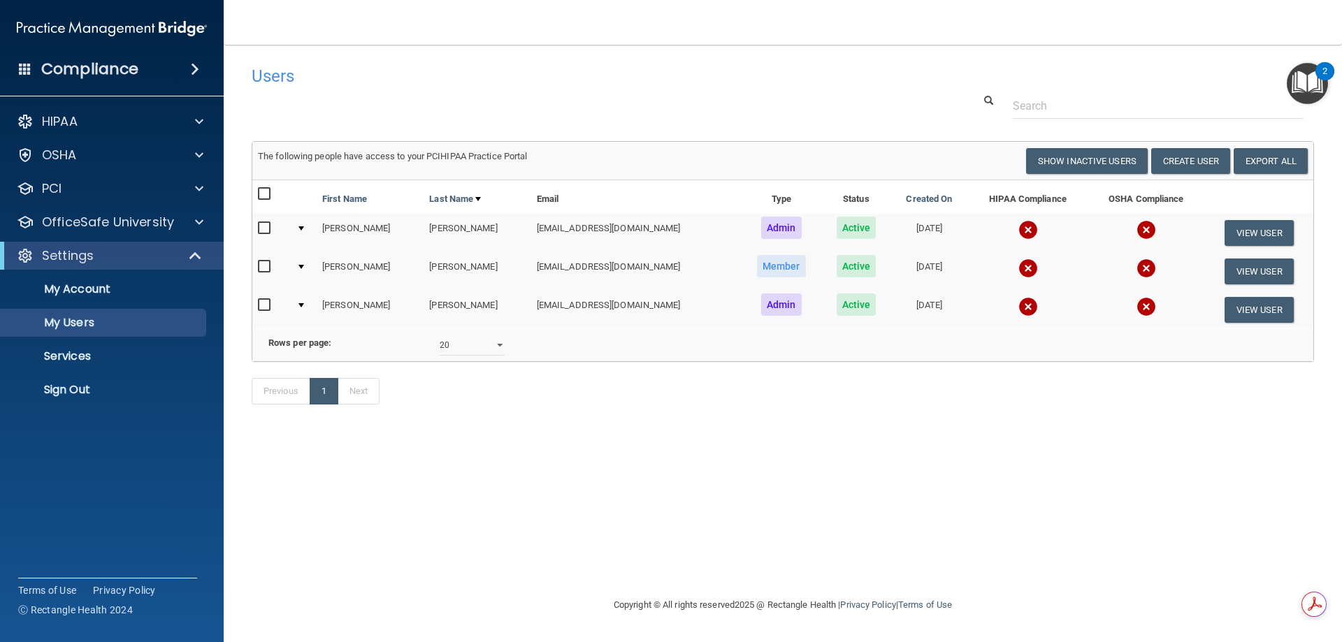
click at [398, 43] on nav "Toggle navigation [PERSON_NAME] [EMAIL_ADDRESS][DOMAIN_NAME] Manage My Enterpri…" at bounding box center [783, 22] width 1118 height 45
click at [1178, 155] on button "Create User" at bounding box center [1190, 161] width 79 height 26
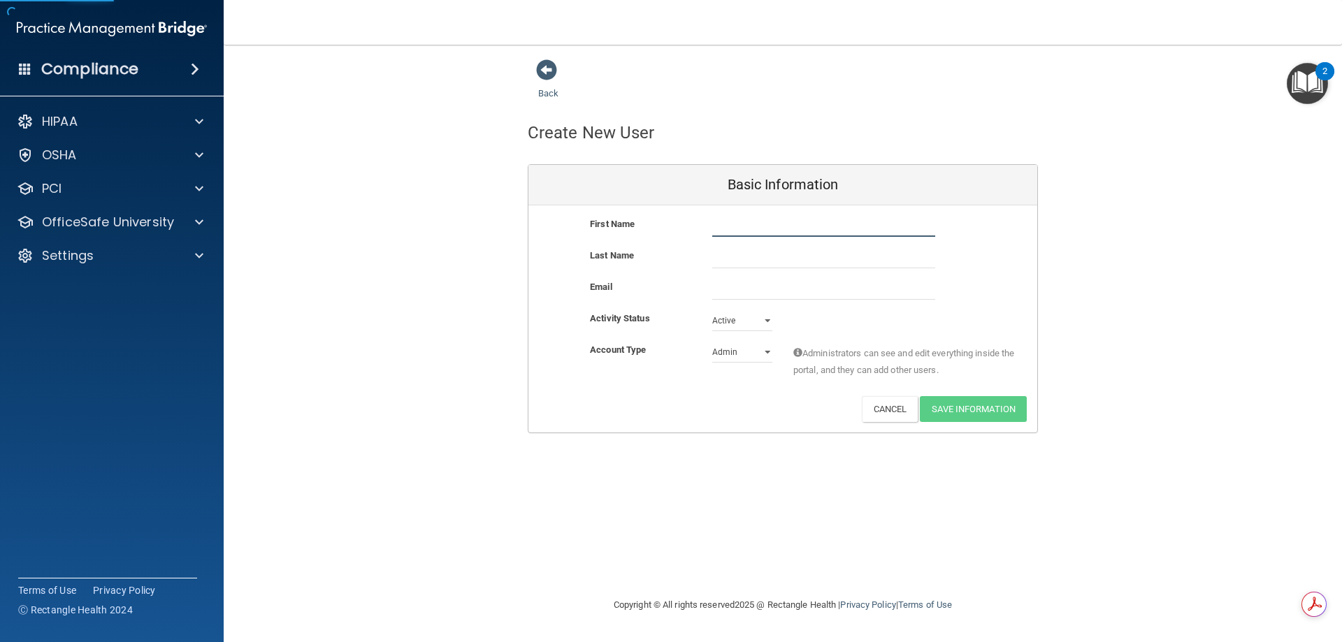
click at [722, 226] on input "text" at bounding box center [823, 226] width 223 height 21
type input "Makenzi"
type input "[PERSON_NAME]"
click at [726, 355] on select "Admin Member" at bounding box center [742, 352] width 60 height 21
select select "practice_member"
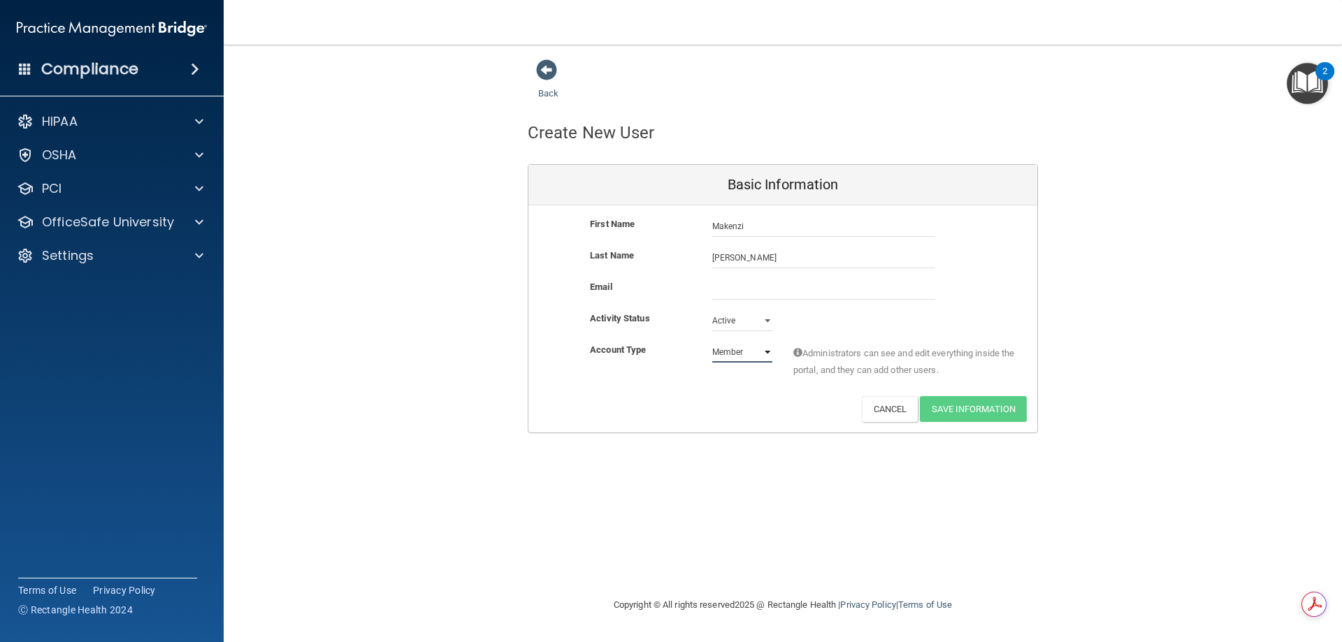
click at [712, 342] on select "Admin Member" at bounding box center [742, 352] width 60 height 21
click at [732, 288] on input "email" at bounding box center [823, 289] width 223 height 21
click at [738, 288] on input "email" at bounding box center [823, 289] width 223 height 21
paste input "[EMAIL_ADDRESS][PERSON_NAME][DOMAIN_NAME]"
type input "[EMAIL_ADDRESS][PERSON_NAME][DOMAIN_NAME]"
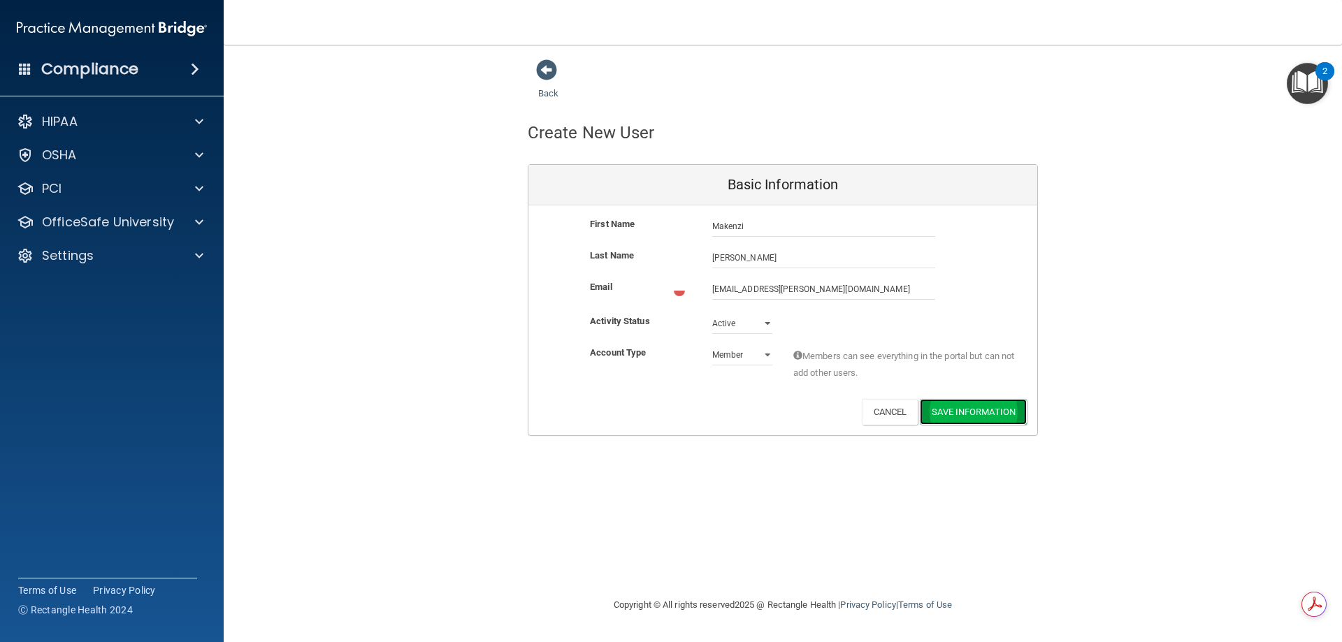
click at [969, 409] on button "Save Information" at bounding box center [973, 412] width 107 height 26
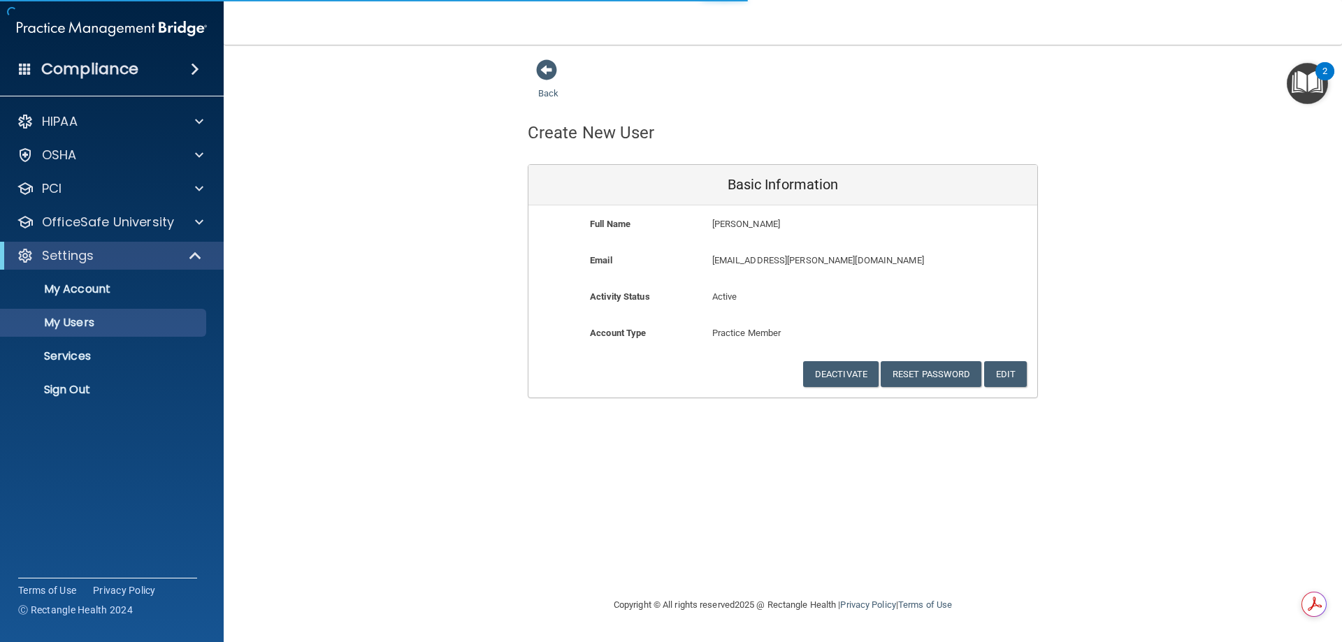
select select "20"
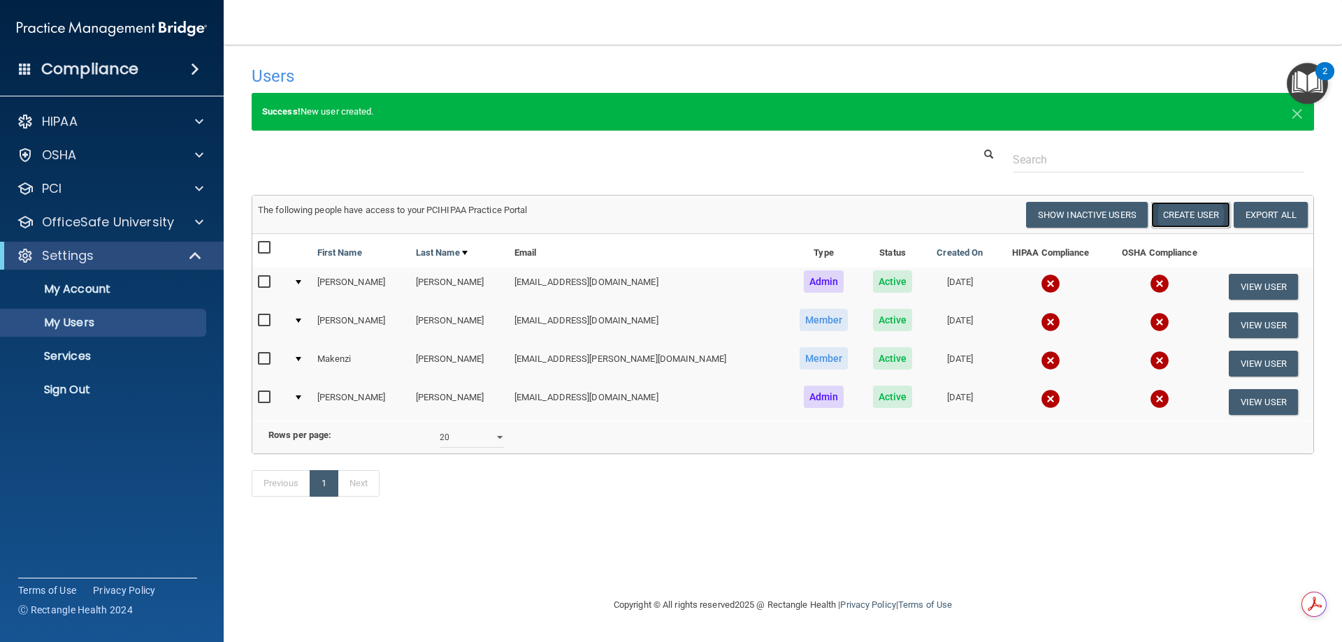
click at [1179, 214] on button "Create User" at bounding box center [1190, 215] width 79 height 26
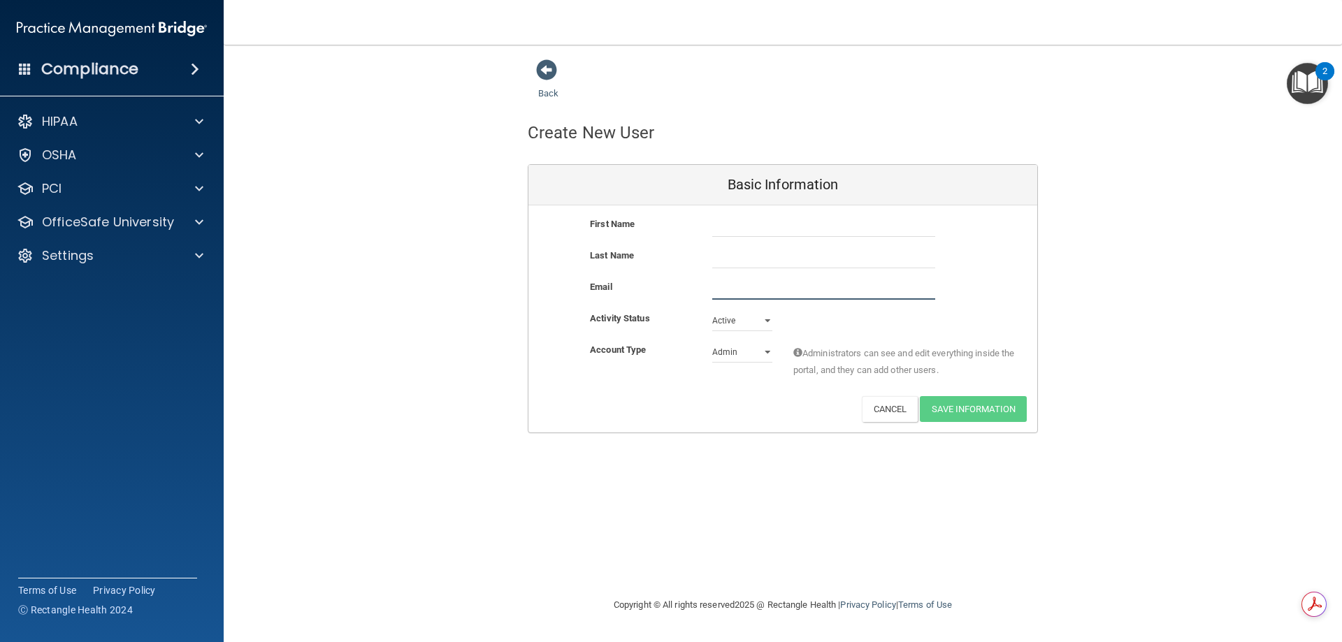
paste input "[EMAIL_ADDRESS][DOMAIN_NAME]"
type input "[EMAIL_ADDRESS][DOMAIN_NAME]"
click at [725, 229] on input "text" at bounding box center [823, 226] width 223 height 21
type input "[PERSON_NAME]"
click at [731, 261] on input "text" at bounding box center [823, 257] width 223 height 21
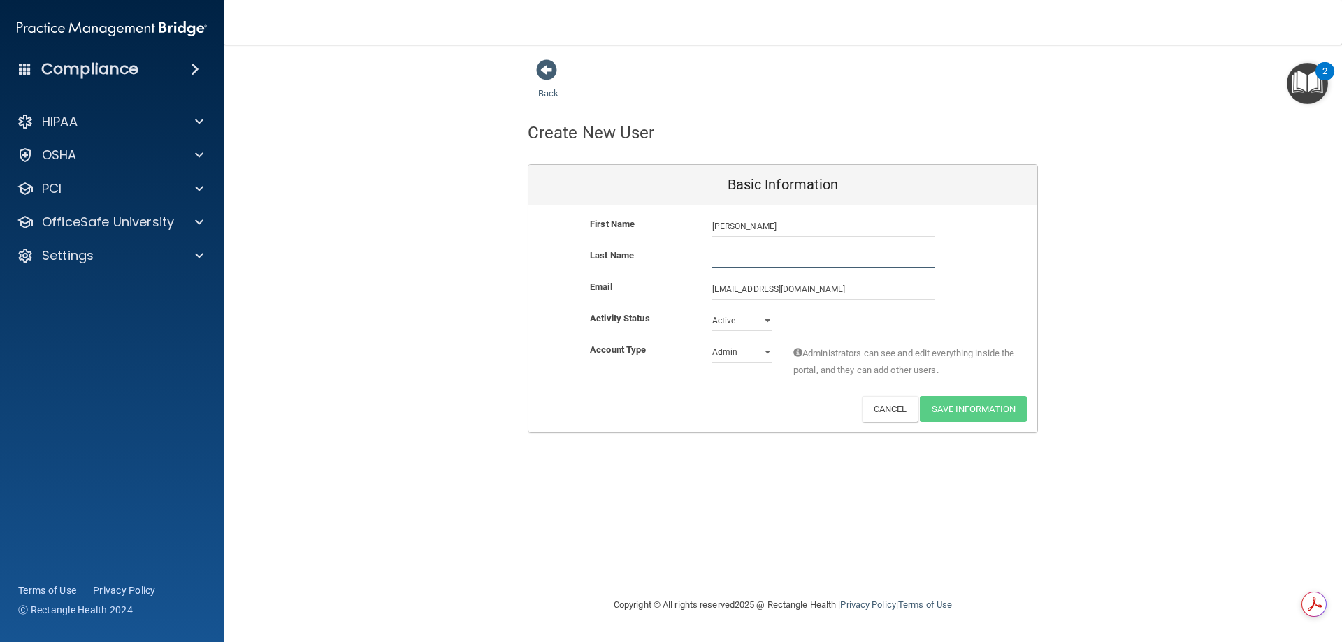
type input "[PERSON_NAME]"
click at [762, 347] on select "Admin Member" at bounding box center [742, 352] width 60 height 21
select select "practice_member"
click at [712, 342] on select "Admin Member" at bounding box center [742, 352] width 60 height 21
click at [959, 407] on button "Save Information" at bounding box center [973, 409] width 107 height 26
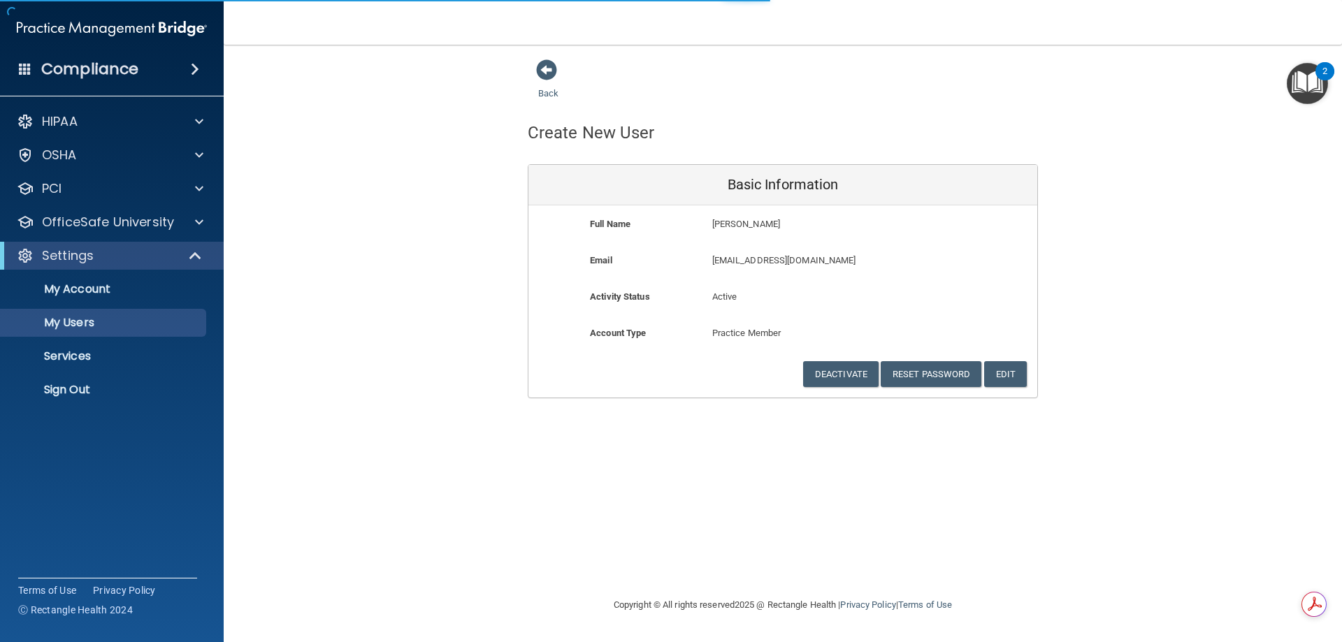
select select "20"
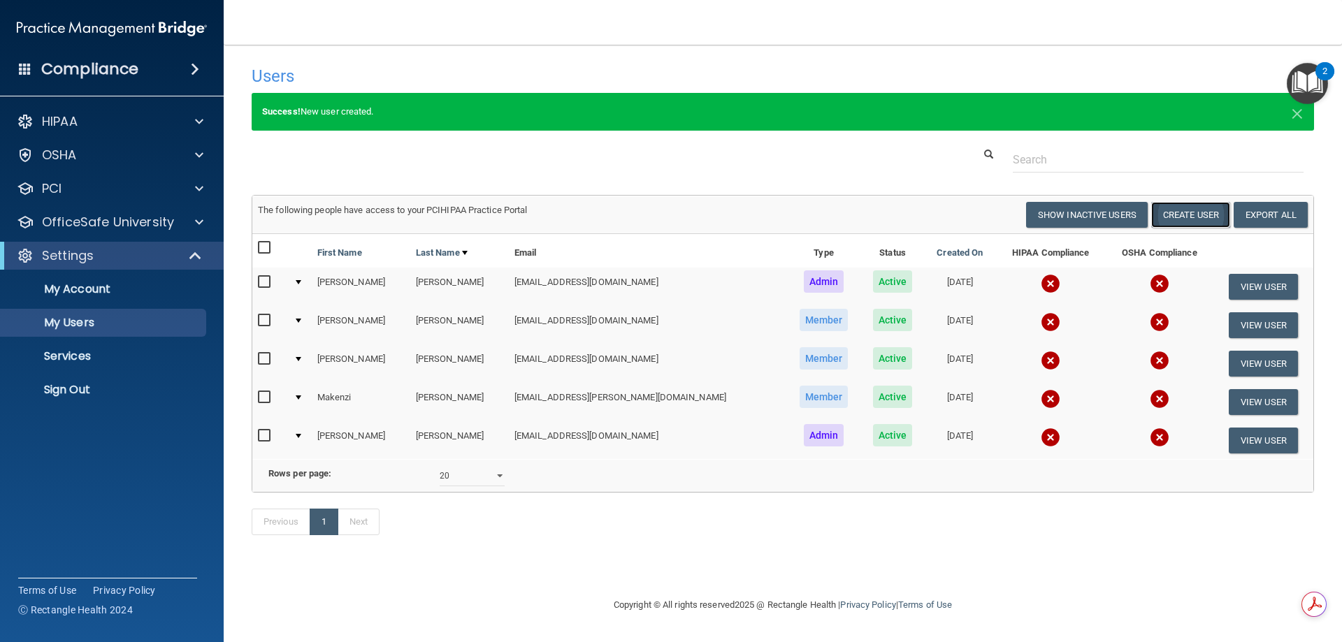
click at [1169, 215] on button "Create User" at bounding box center [1190, 215] width 79 height 26
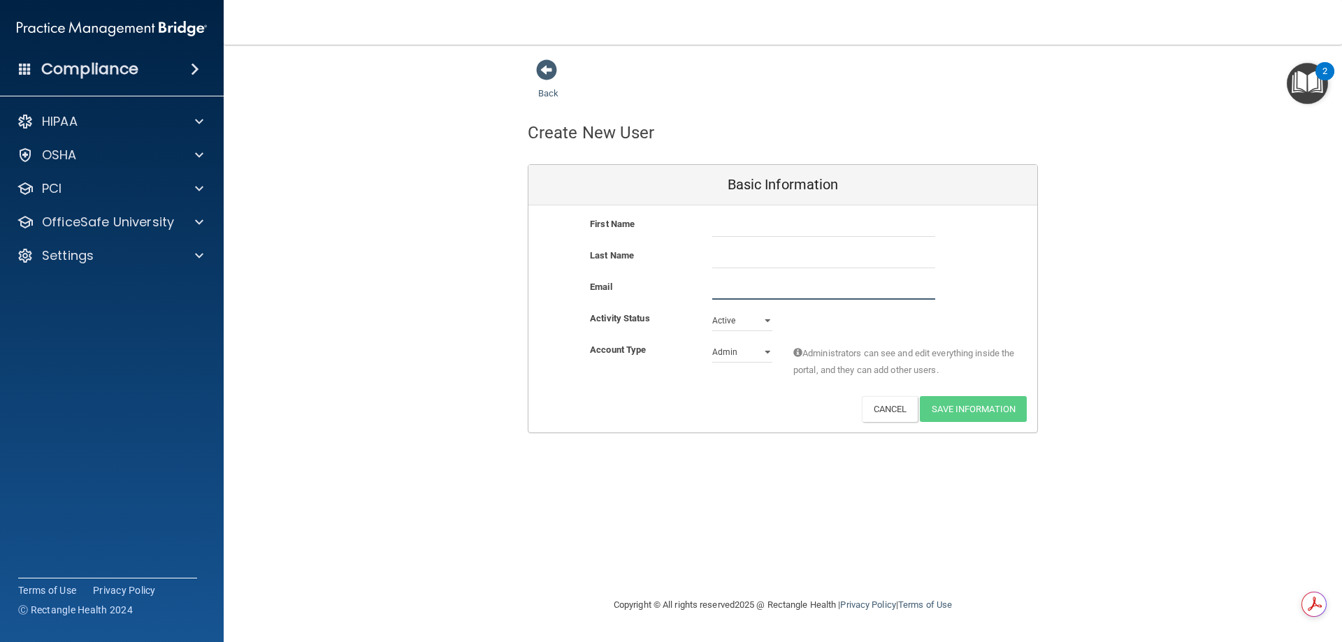
paste input "[EMAIL_ADDRESS][DOMAIN_NAME]"
type input "[EMAIL_ADDRESS][DOMAIN_NAME]"
click at [725, 230] on input "text" at bounding box center [823, 226] width 223 height 21
type input "[PERSON_NAME]"
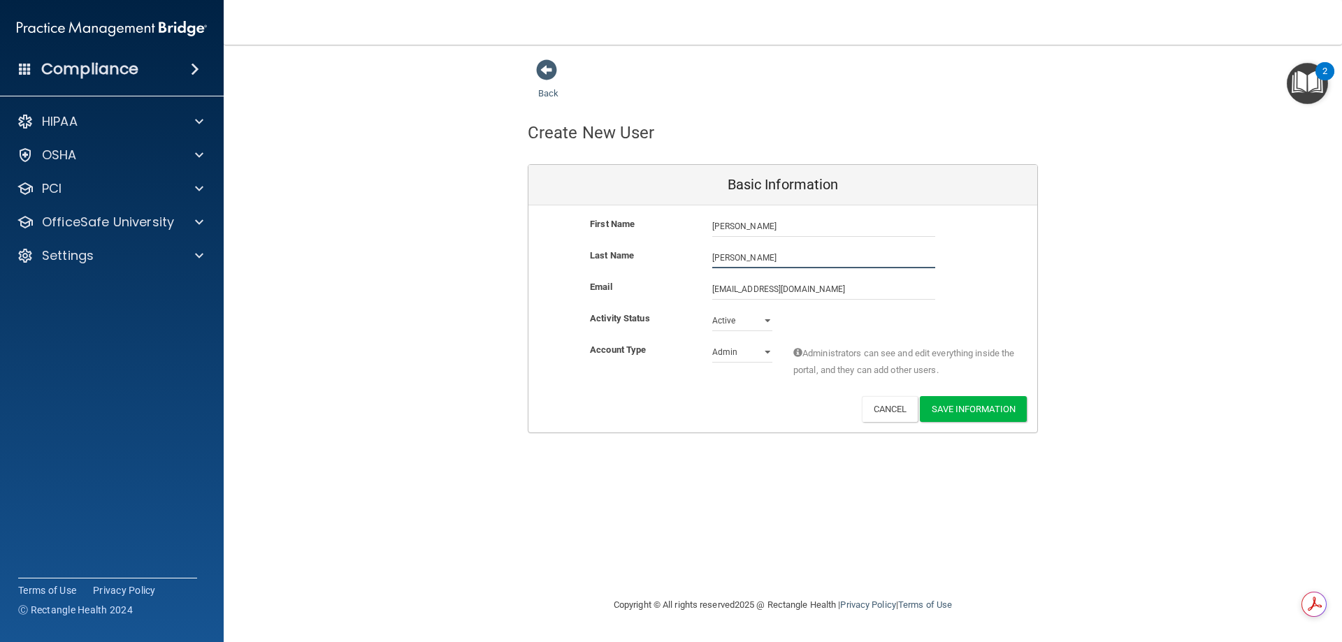
type input "[PERSON_NAME]"
click at [737, 354] on select "Admin Member" at bounding box center [742, 352] width 60 height 21
select select "practice_member"
click at [712, 342] on select "Admin Member" at bounding box center [742, 352] width 60 height 21
click at [965, 415] on button "Save Information" at bounding box center [973, 409] width 107 height 26
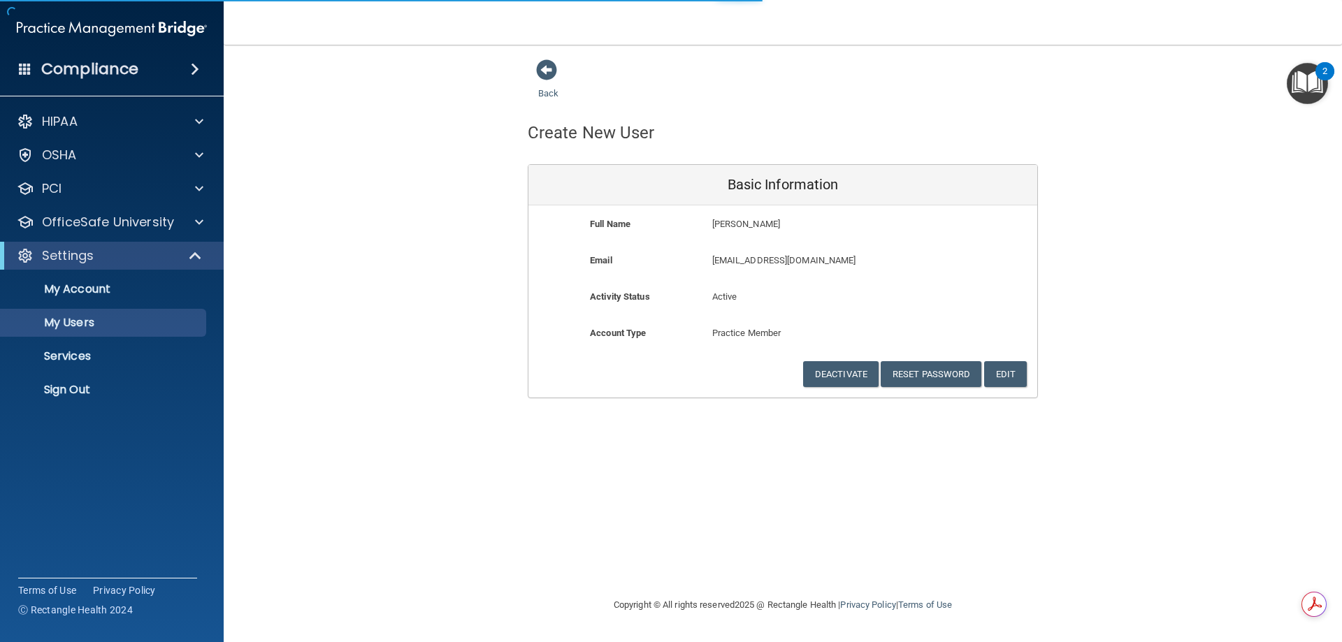
select select "20"
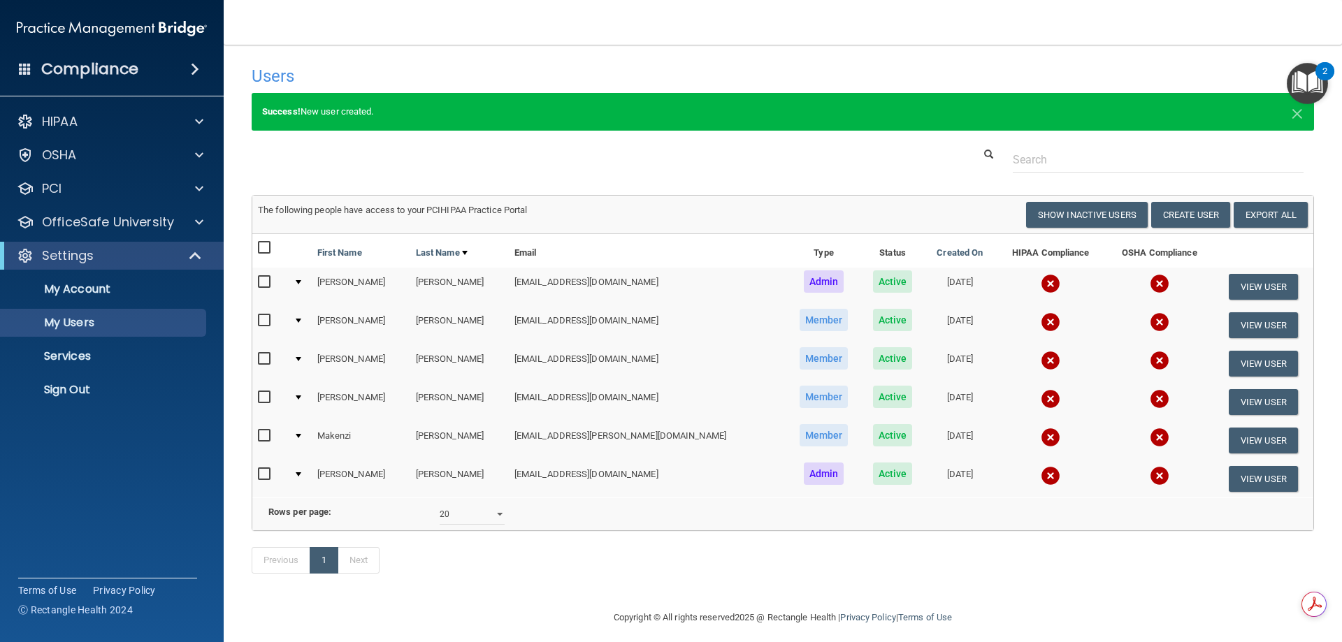
click at [558, 475] on td "[EMAIL_ADDRESS][DOMAIN_NAME]" at bounding box center [647, 479] width 277 height 38
click at [1233, 479] on button "View User" at bounding box center [1263, 479] width 69 height 26
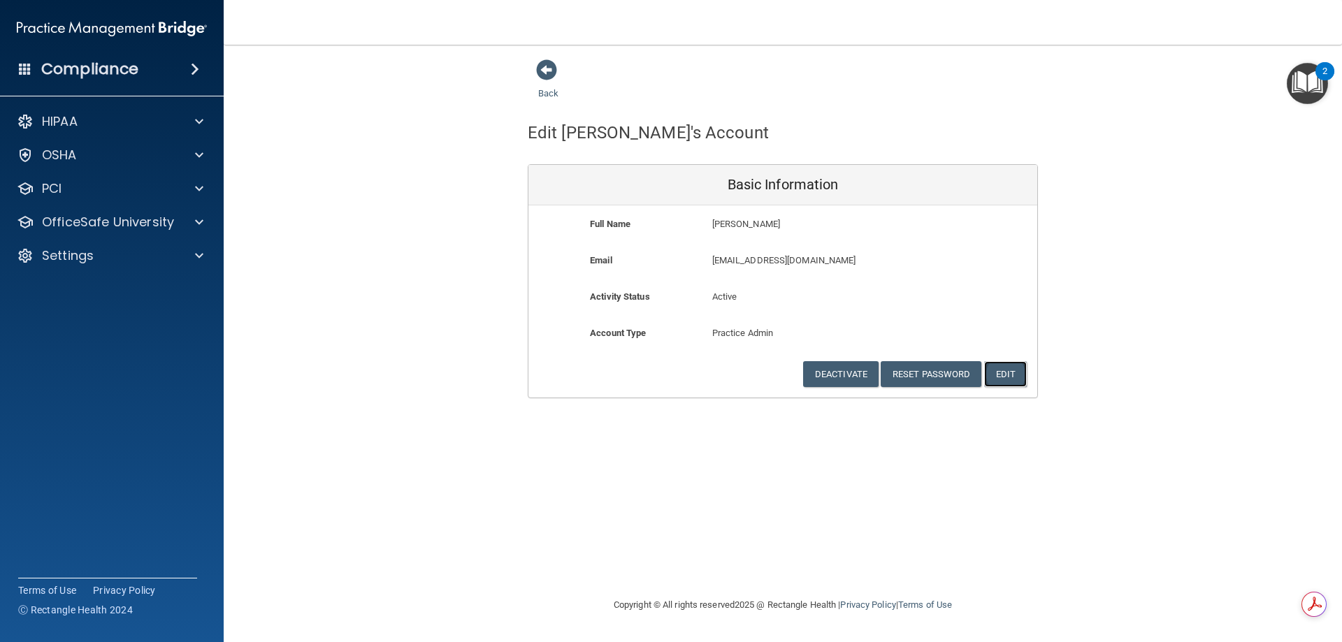
click at [1022, 373] on button "Edit" at bounding box center [1005, 374] width 43 height 26
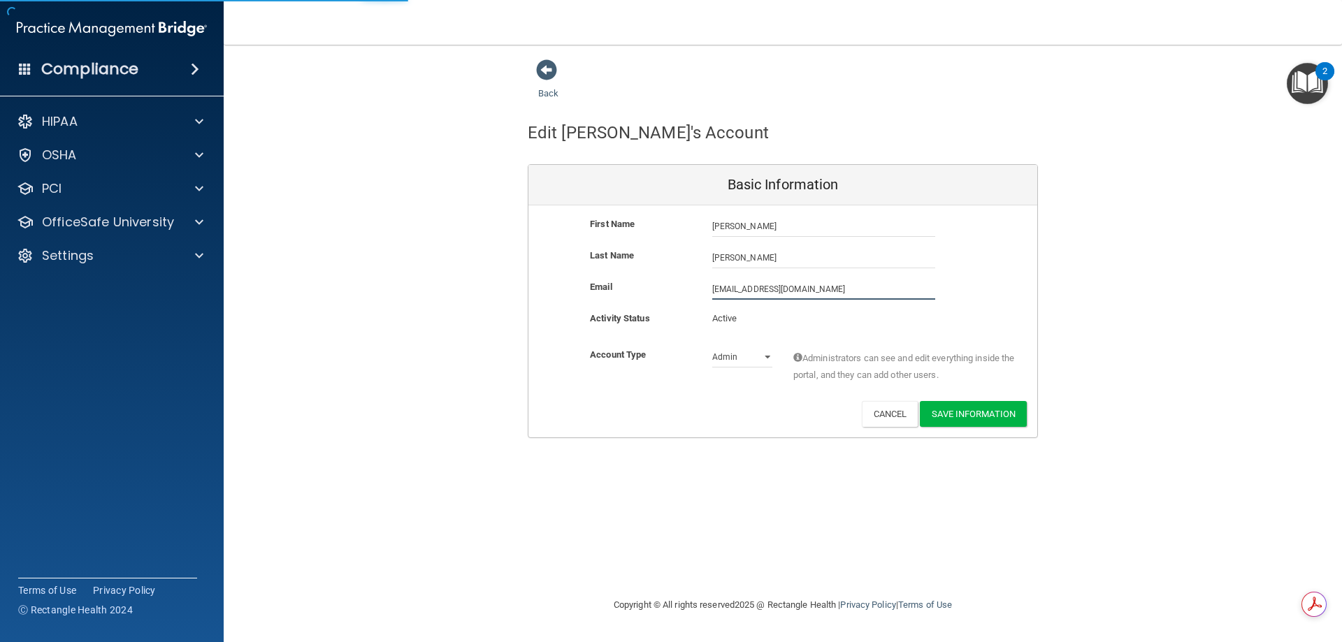
drag, startPoint x: 609, startPoint y: 288, endPoint x: 414, endPoint y: 252, distance: 198.3
click at [420, 255] on div "Back Edit [PERSON_NAME]'s Account Basic Information First Name [PERSON_NAME] [P…" at bounding box center [783, 248] width 1062 height 379
type input "[EMAIL_ADDRESS][DOMAIN_NAME]"
click at [984, 415] on button "Save Information" at bounding box center [973, 414] width 107 height 26
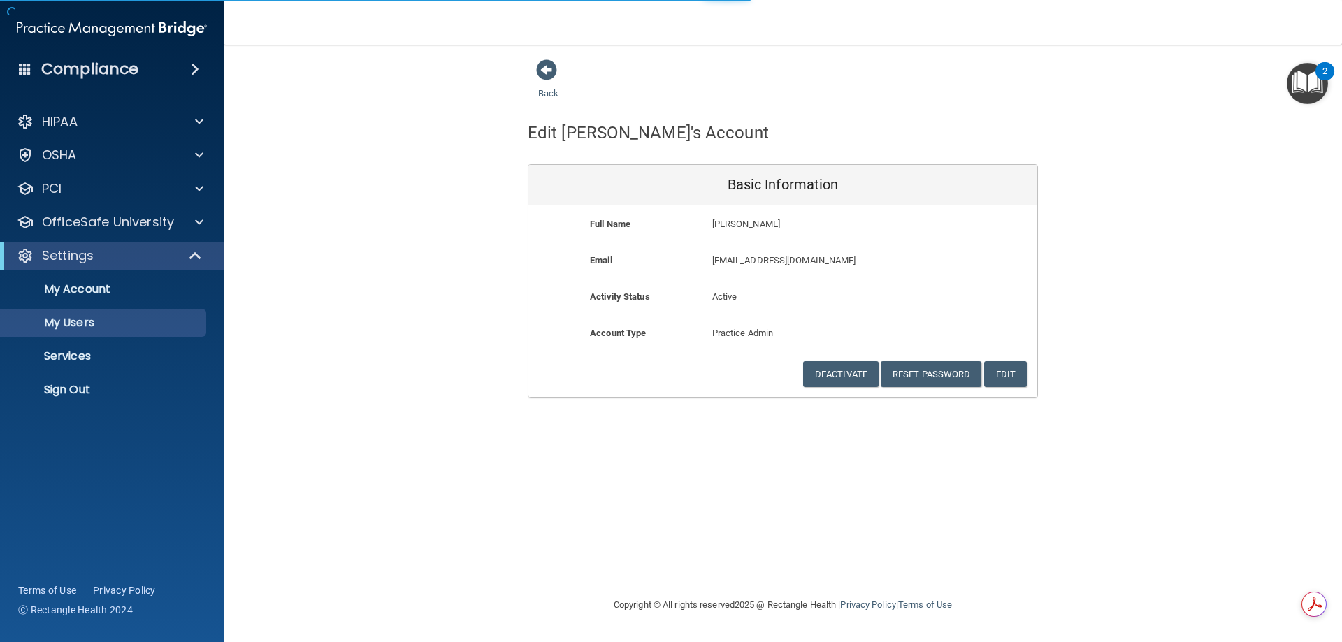
select select "20"
